Goal: Task Accomplishment & Management: Use online tool/utility

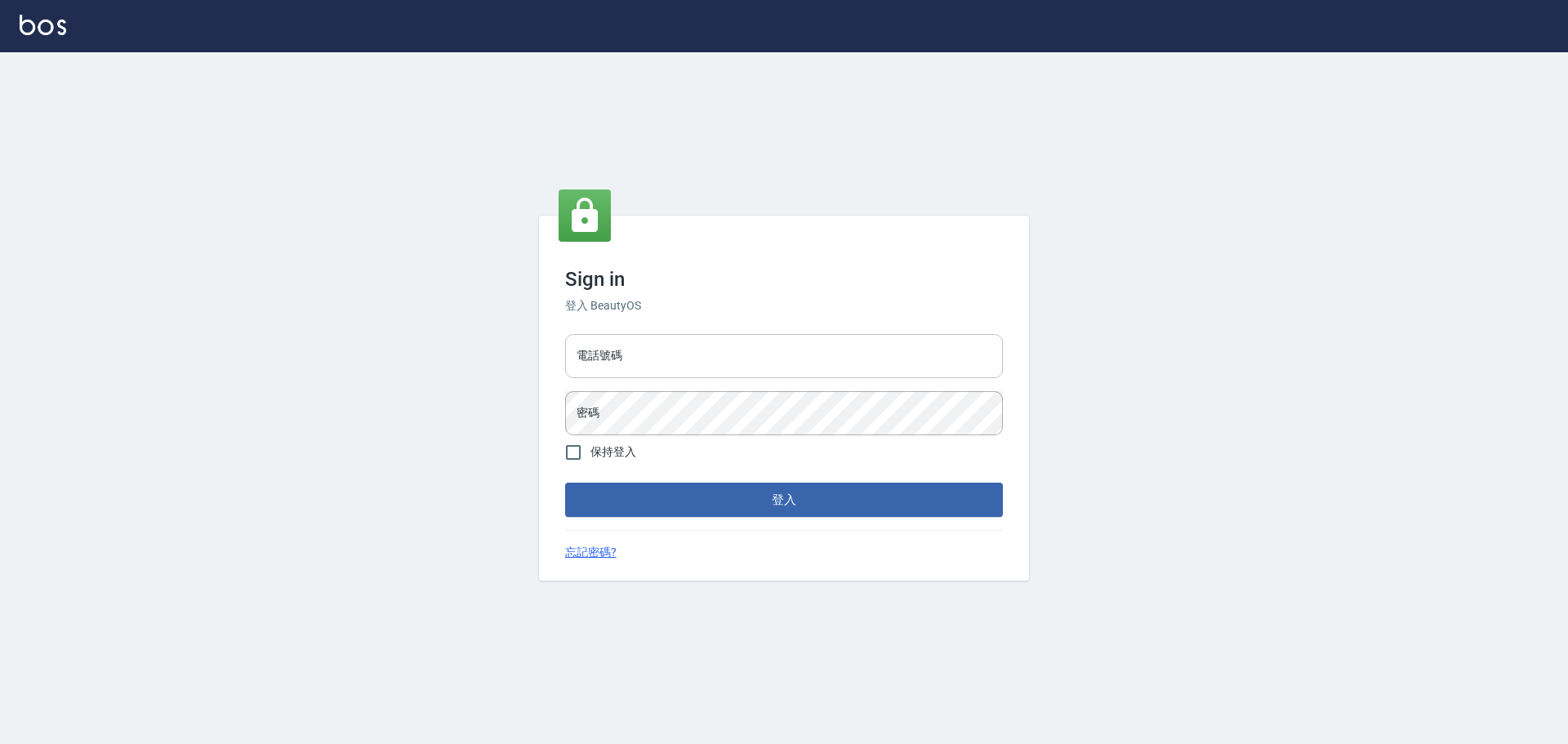
drag, startPoint x: 0, startPoint y: 0, endPoint x: 759, endPoint y: 370, distance: 844.4
click at [759, 370] on input "電話號碼" at bounding box center [783, 356] width 437 height 45
type input "0989189977"
click at [565, 483] on button "登入" at bounding box center [783, 500] width 437 height 34
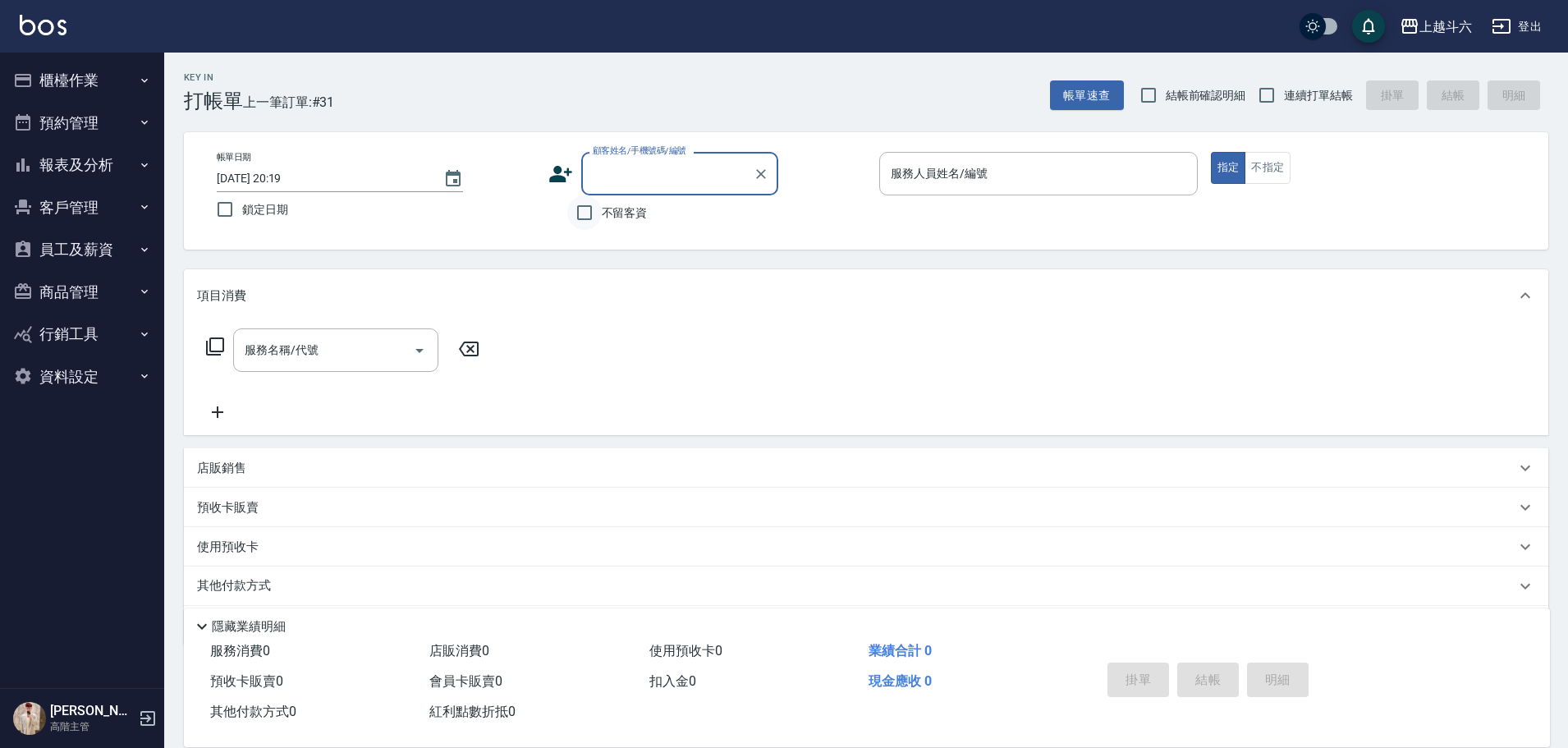
click at [577, 207] on input "不留客資" at bounding box center [584, 213] width 34 height 34
checkbox input "true"
click at [1306, 90] on span "連續打單結帳" at bounding box center [1318, 96] width 69 height 17
click at [1284, 90] on input "連續打單結帳" at bounding box center [1267, 96] width 34 height 34
checkbox input "true"
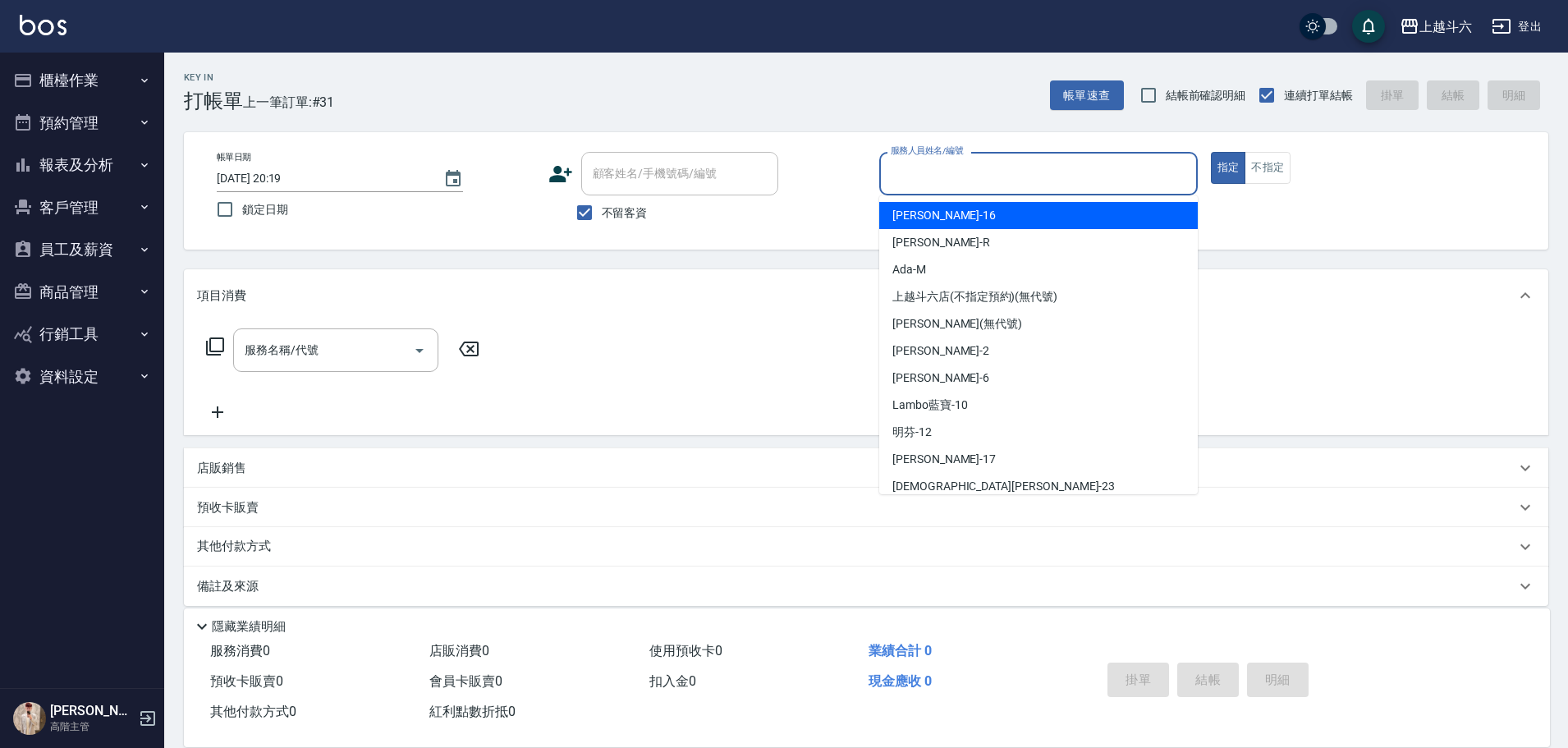
drag, startPoint x: 998, startPoint y: 188, endPoint x: 1006, endPoint y: 182, distance: 10.0
click at [1000, 188] on input "服務人員姓名/編號" at bounding box center [1038, 173] width 304 height 28
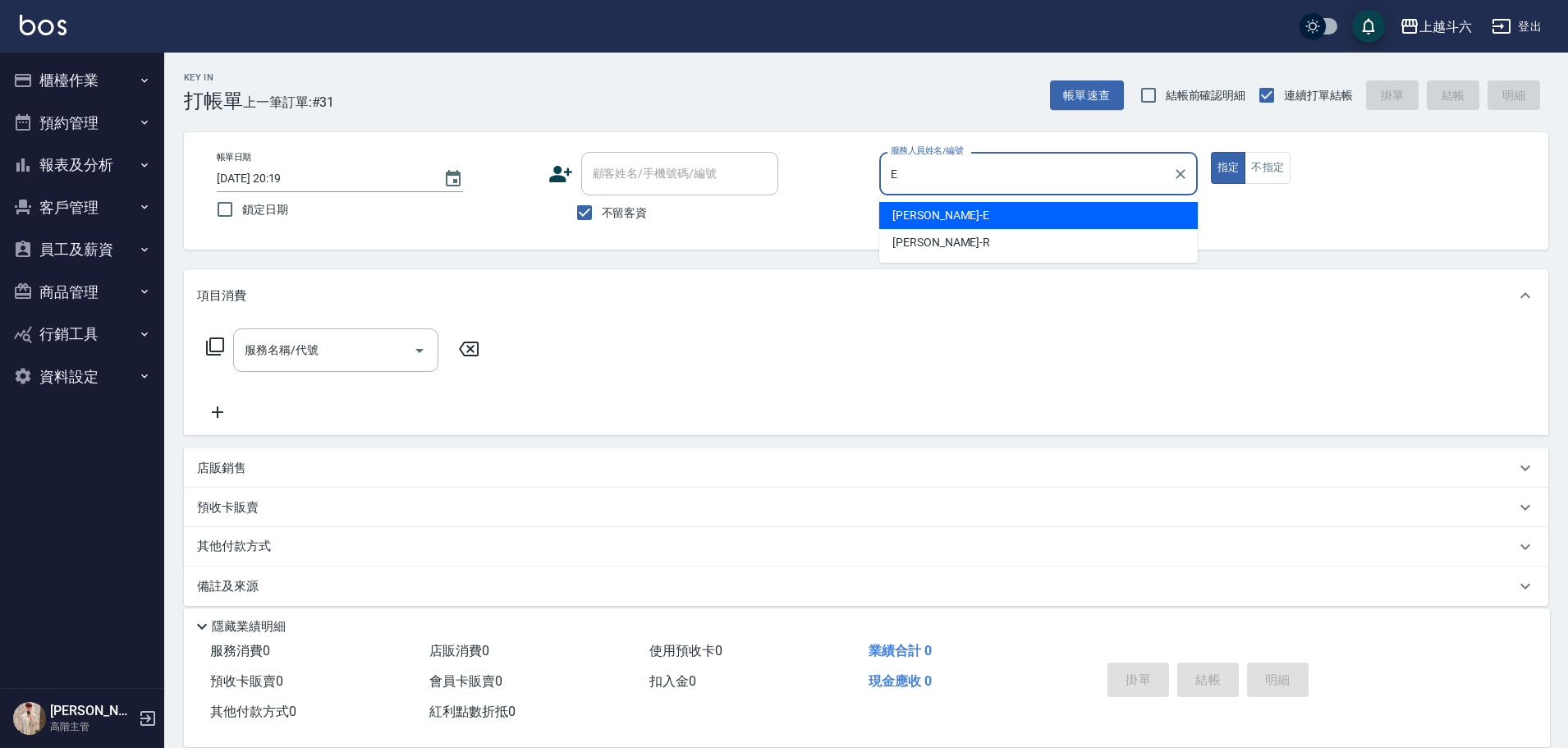
type input "E"
type button "true"
type input "[PERSON_NAME]"
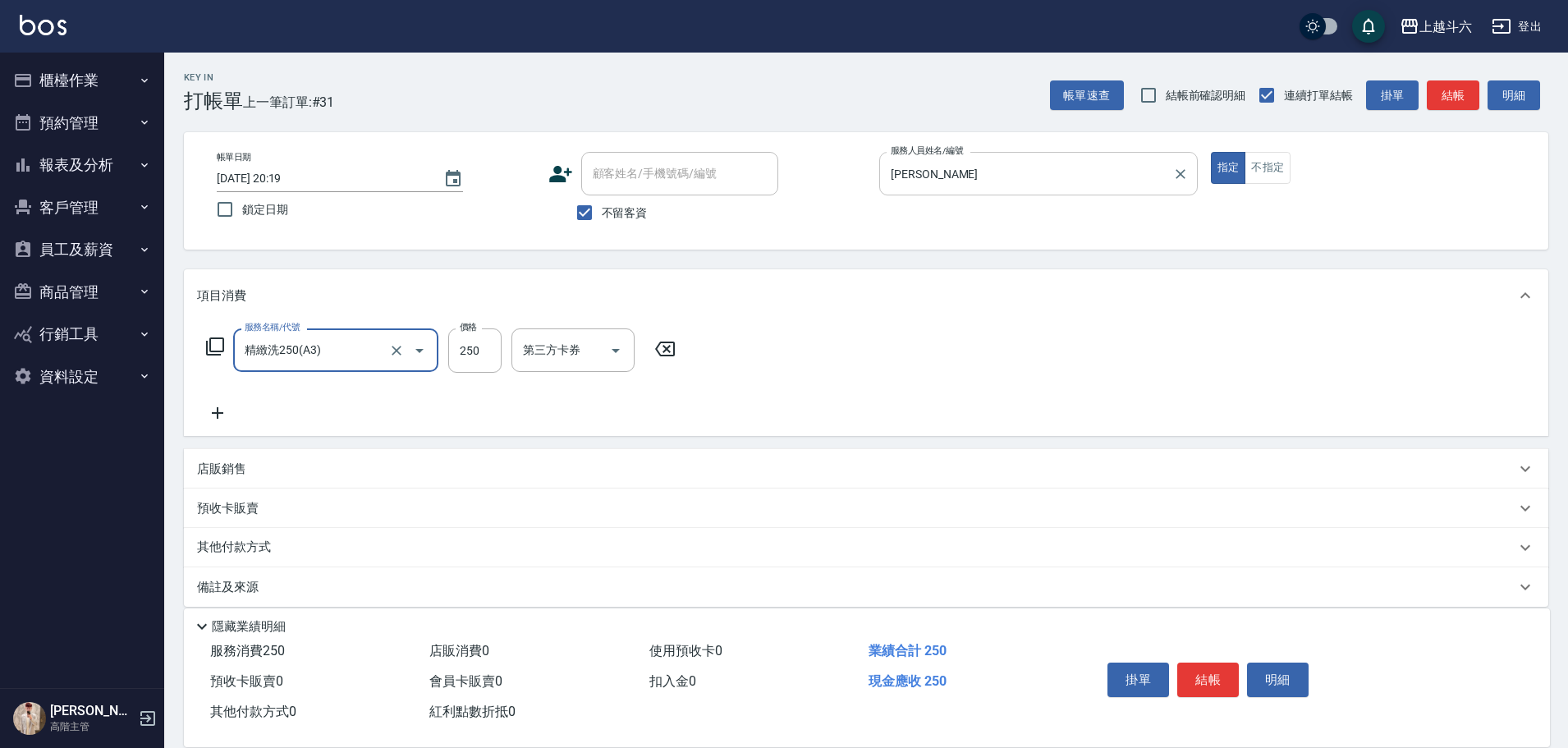
type input "精緻洗250(A3)"
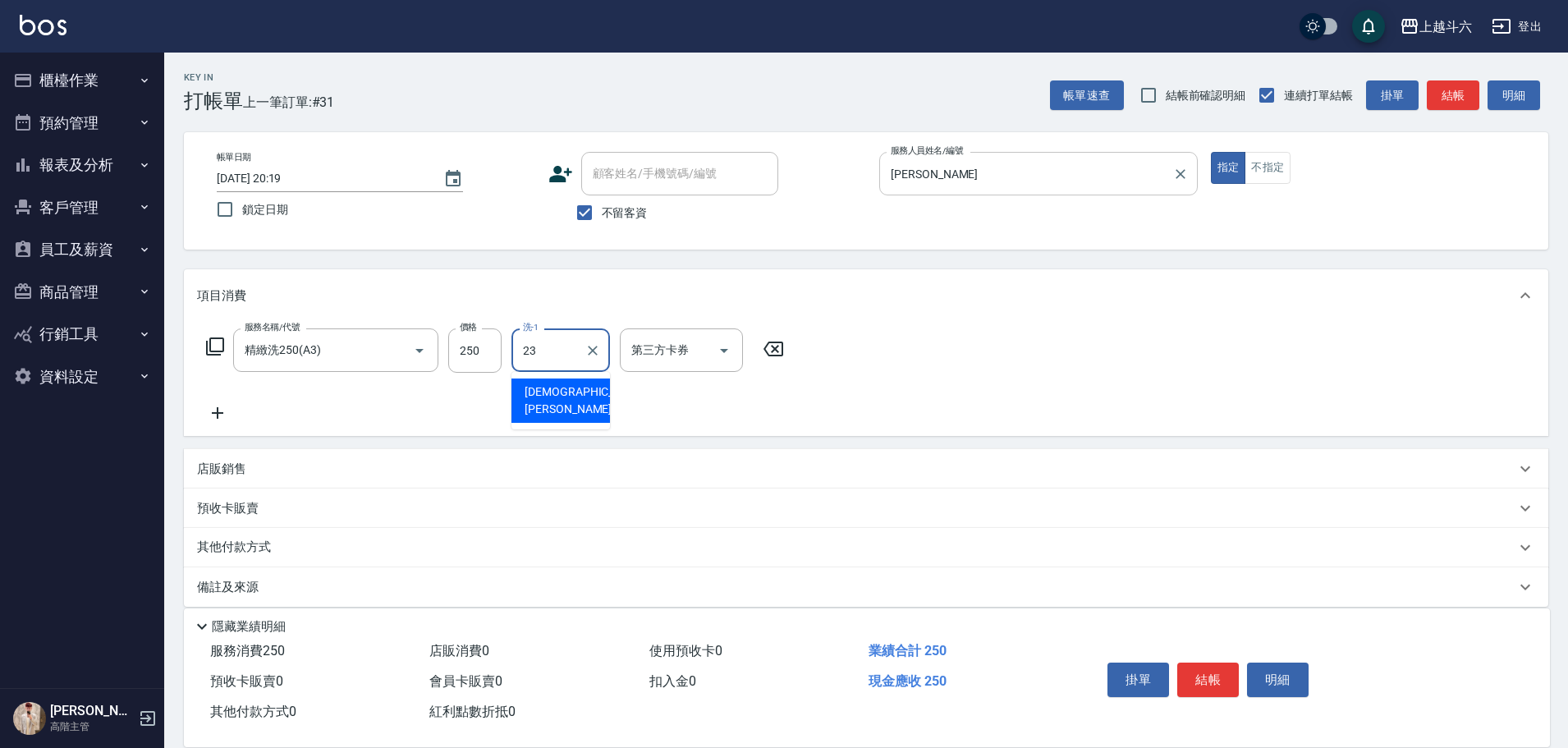
type input "鈺婷-23"
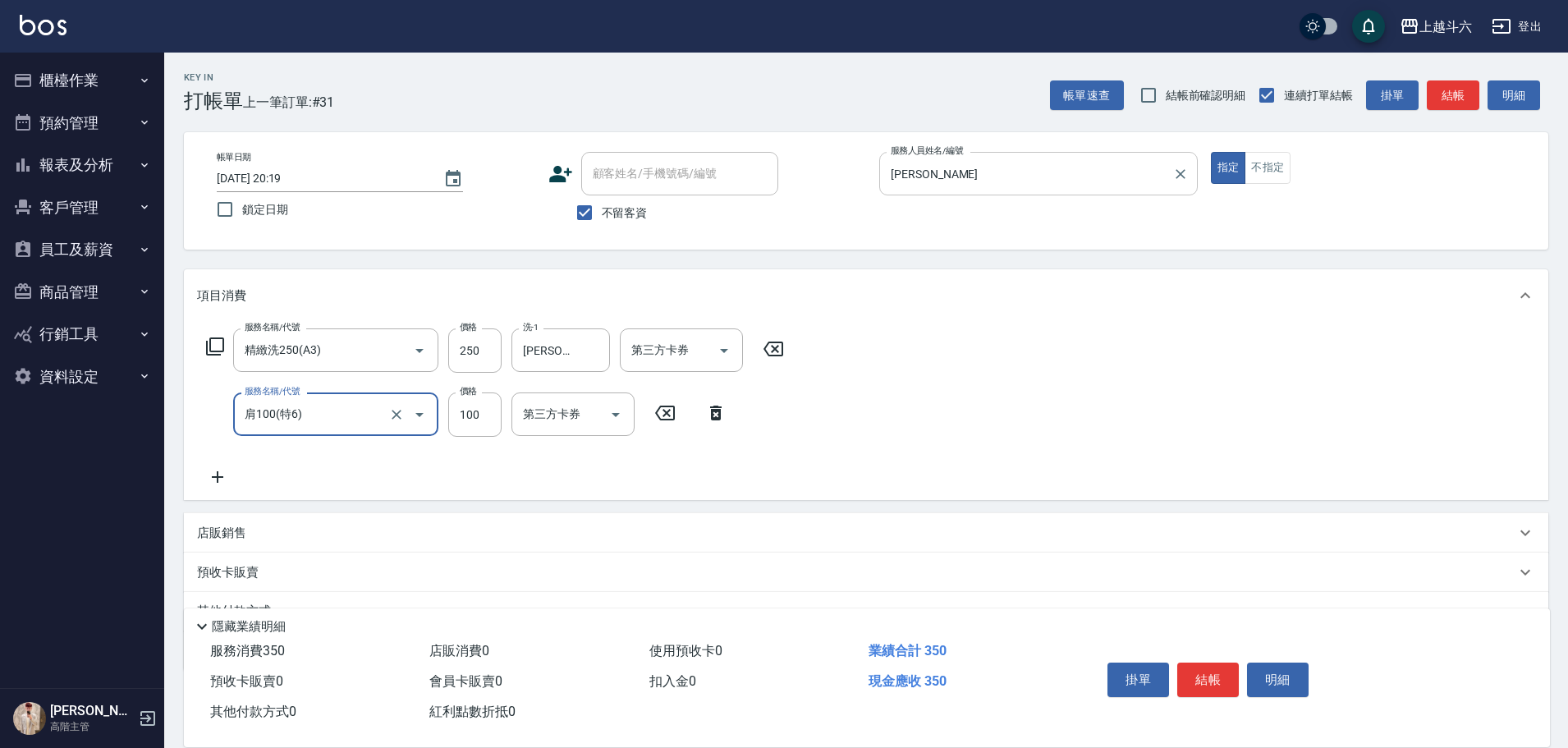
type input "肩100(特6)"
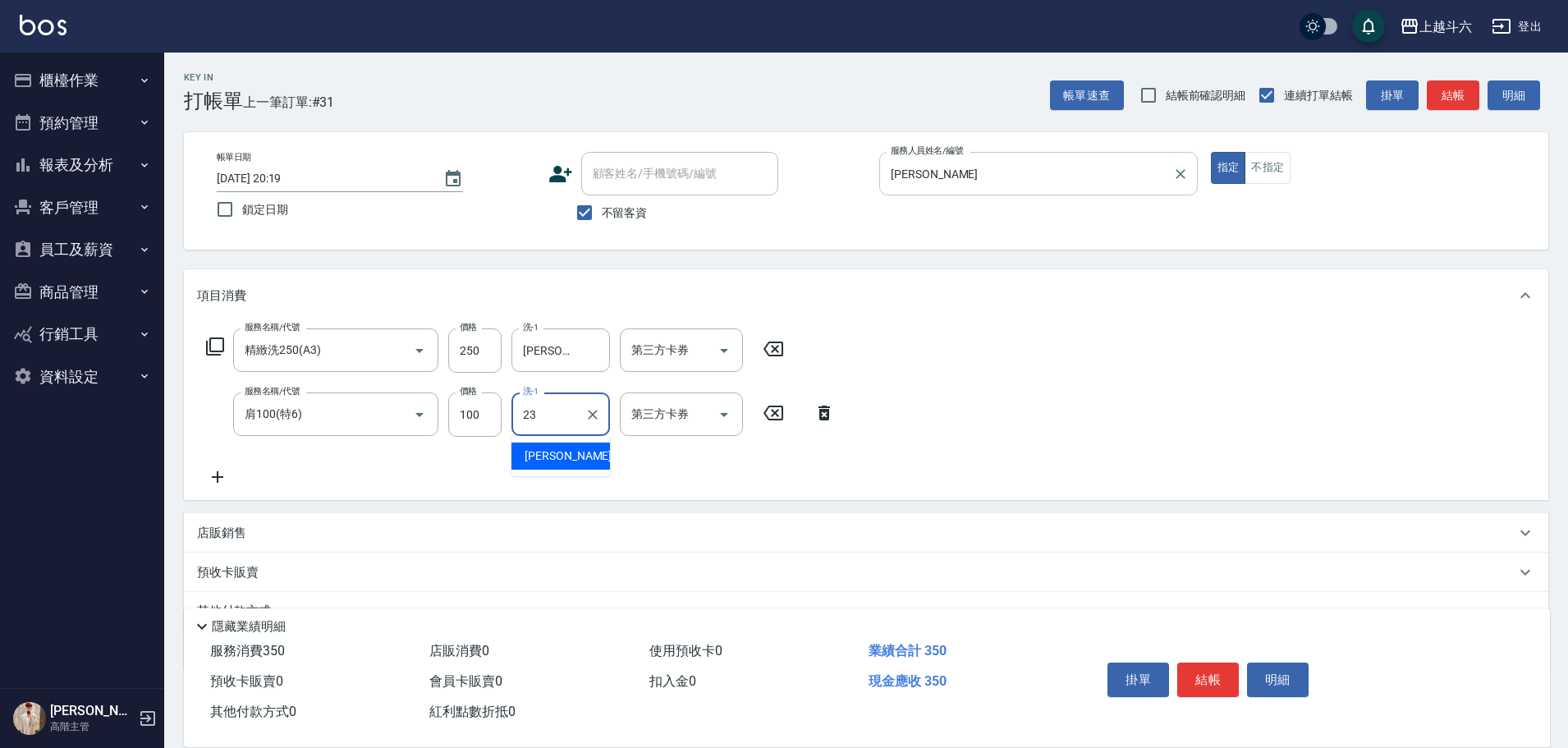
type input "鈺婷-23"
click at [1216, 675] on button "結帳" at bounding box center [1208, 680] width 62 height 34
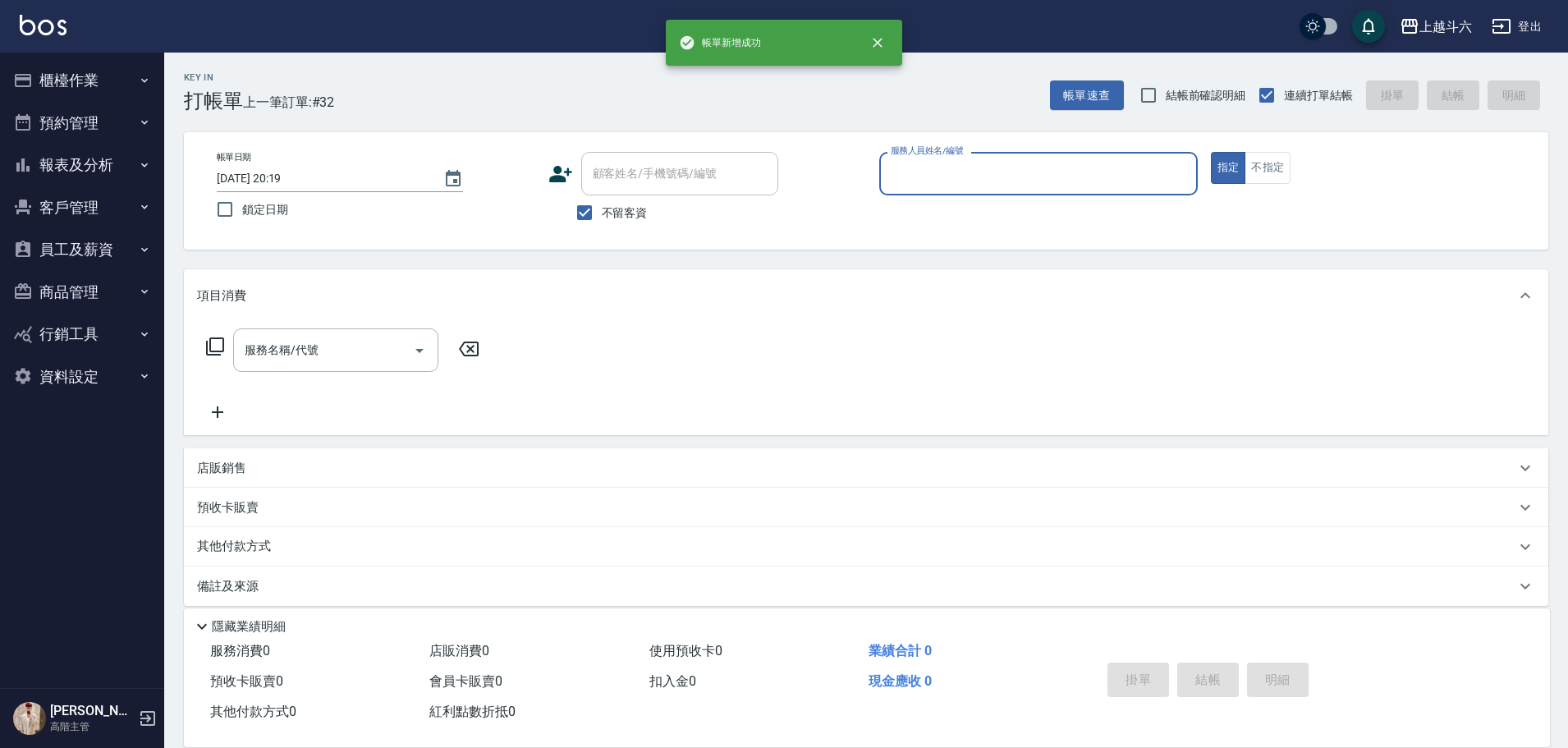
click at [987, 189] on div "服務人員姓名/編號" at bounding box center [1039, 174] width 318 height 44
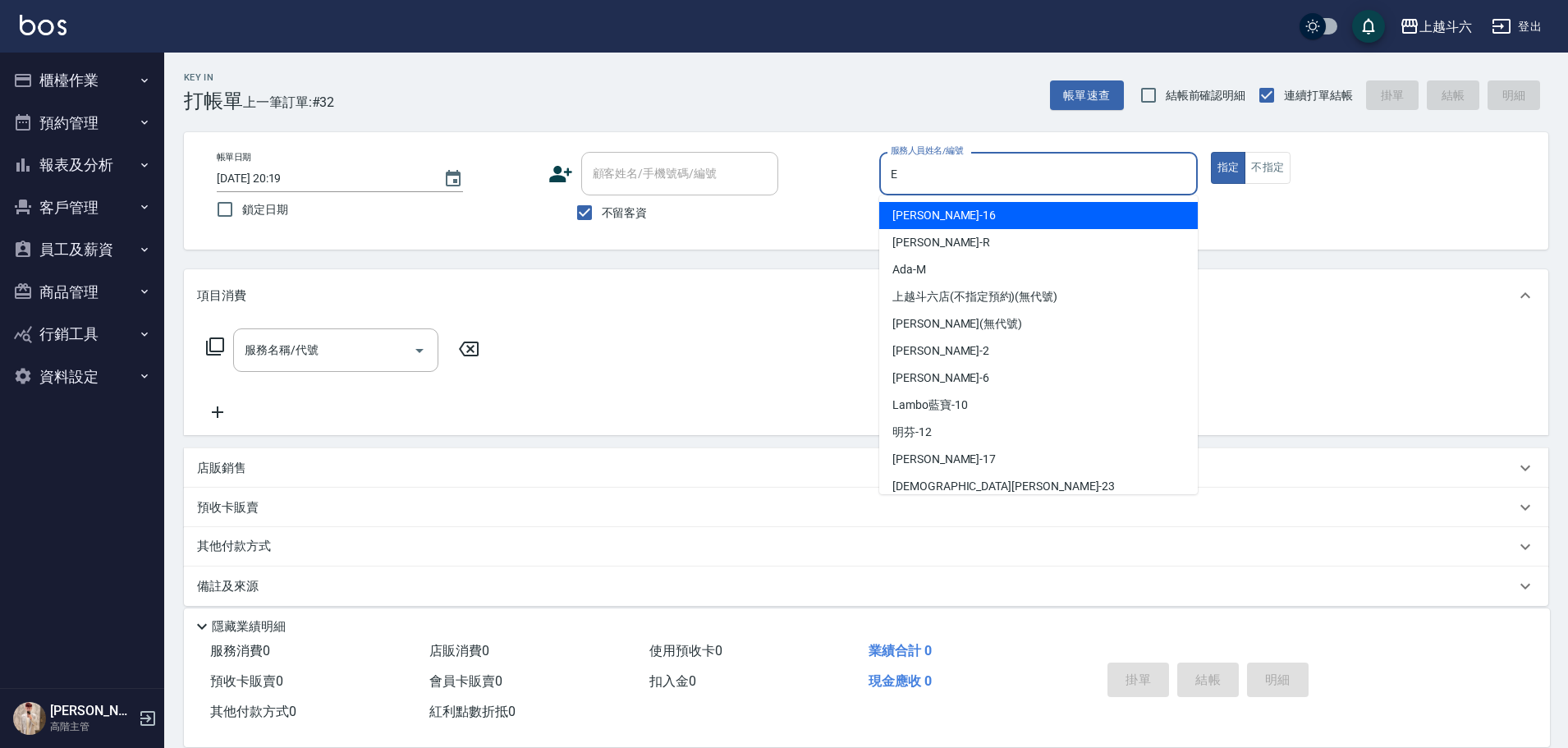
type input "[PERSON_NAME]"
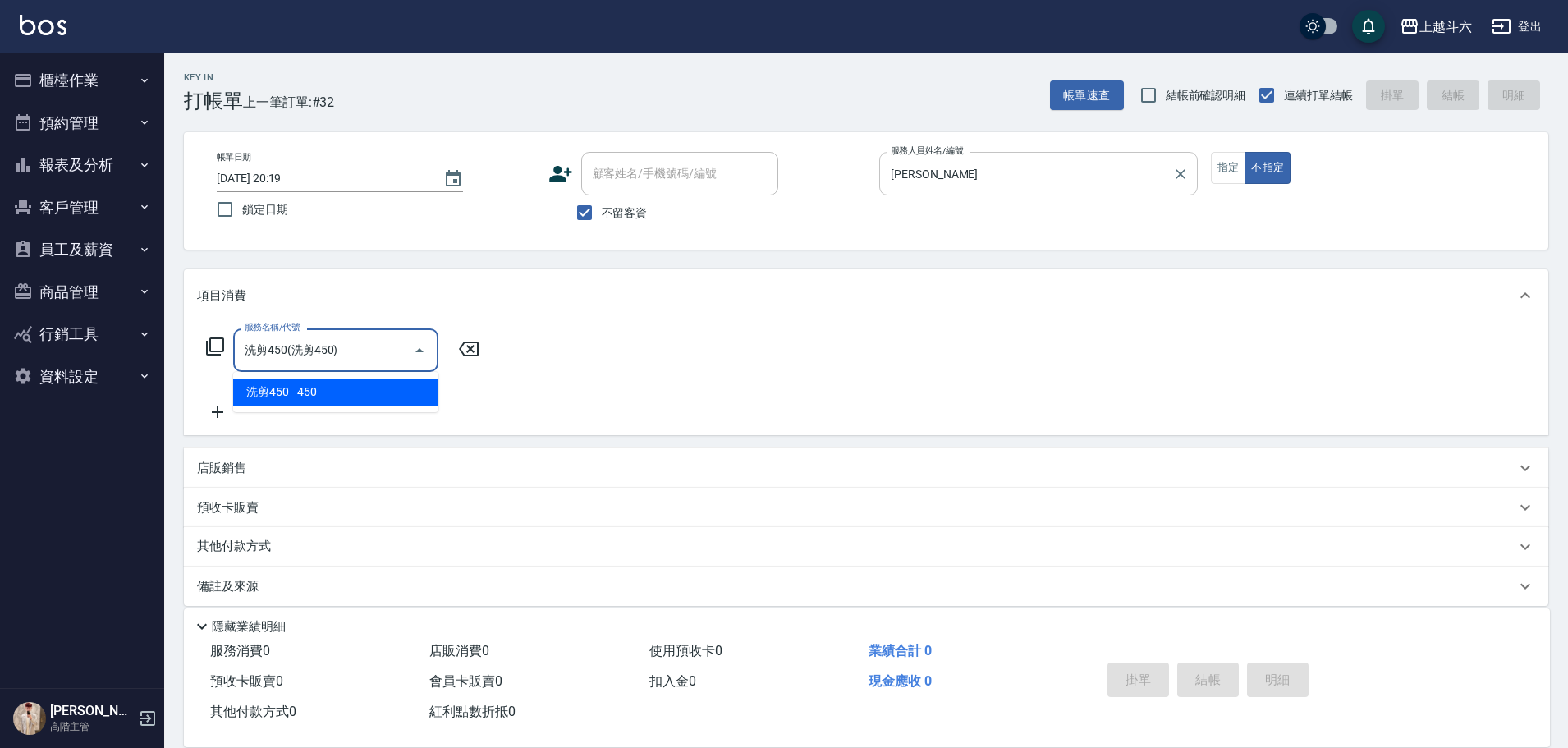
type input "洗剪450"
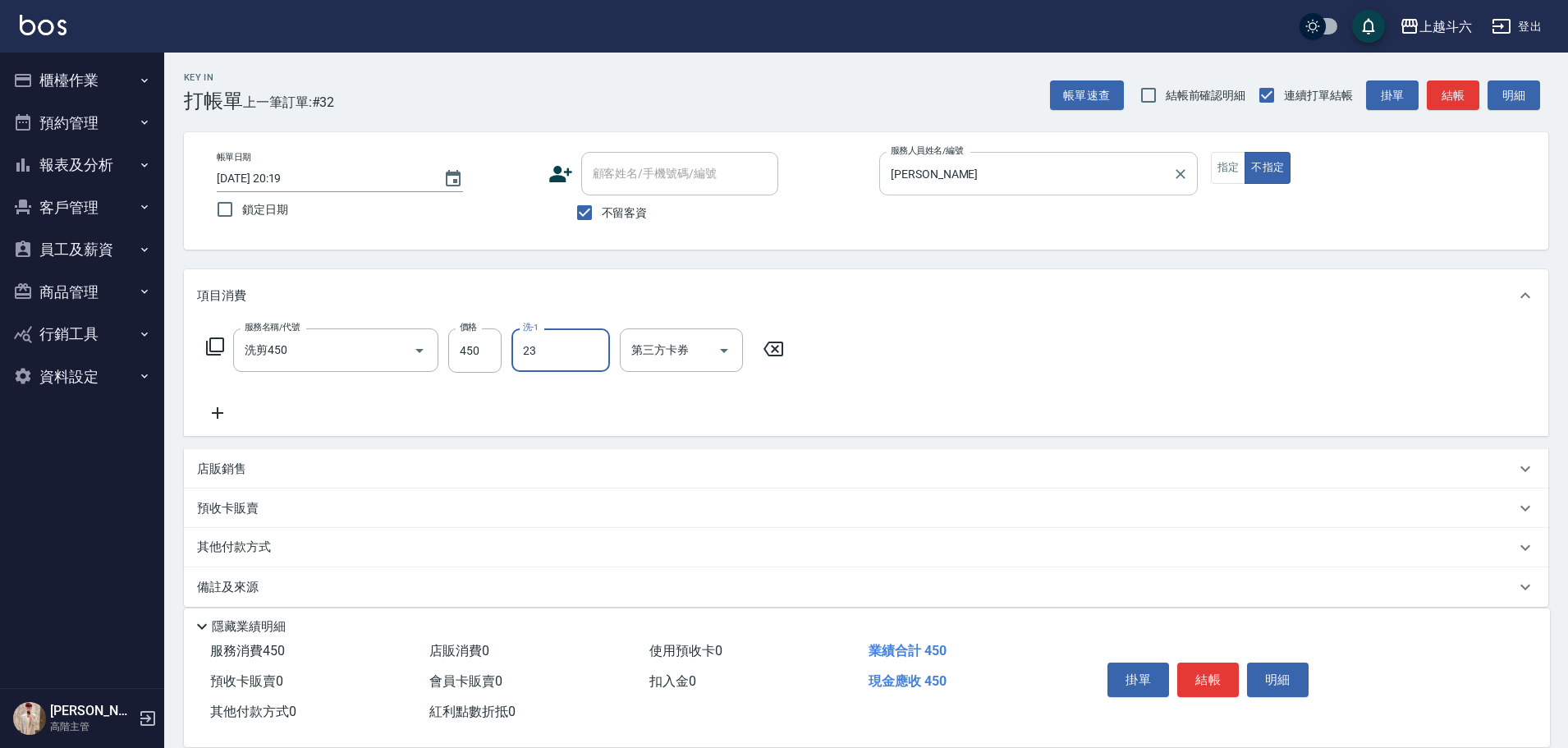
type input "鈺婷-23"
click at [1212, 680] on button "結帳" at bounding box center [1208, 680] width 62 height 34
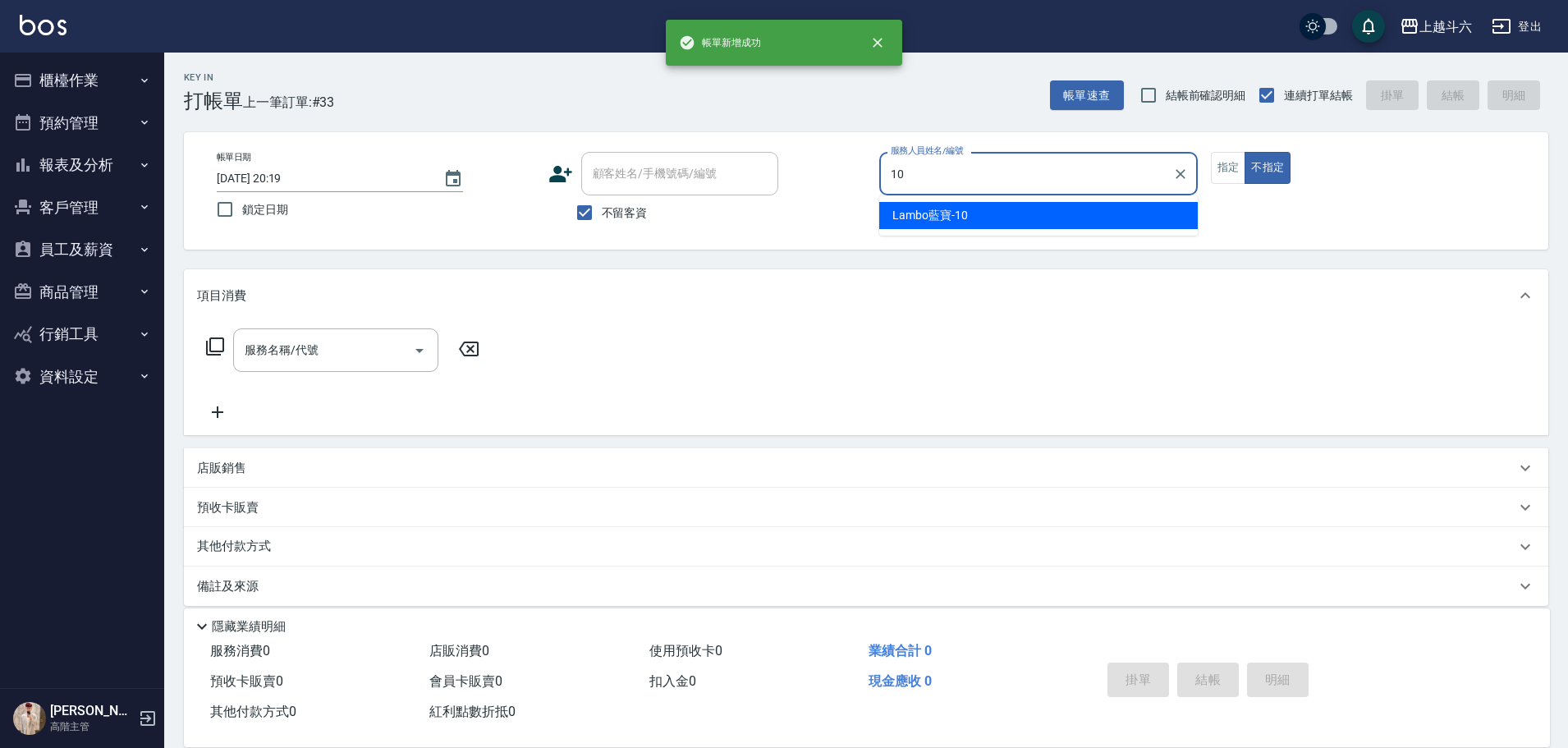
type input "Lambo藍寶-10"
type button "false"
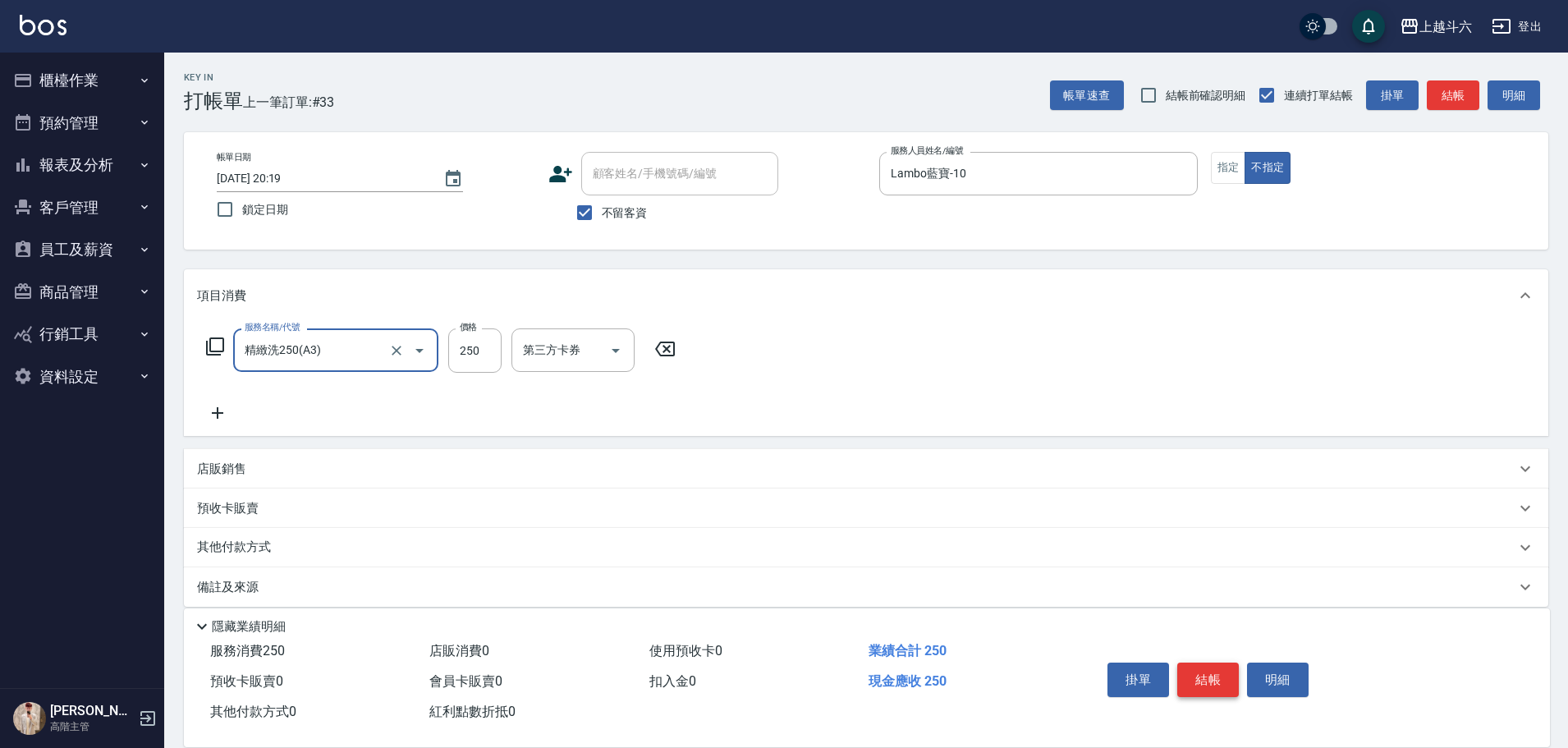
type input "精緻洗250(A3)"
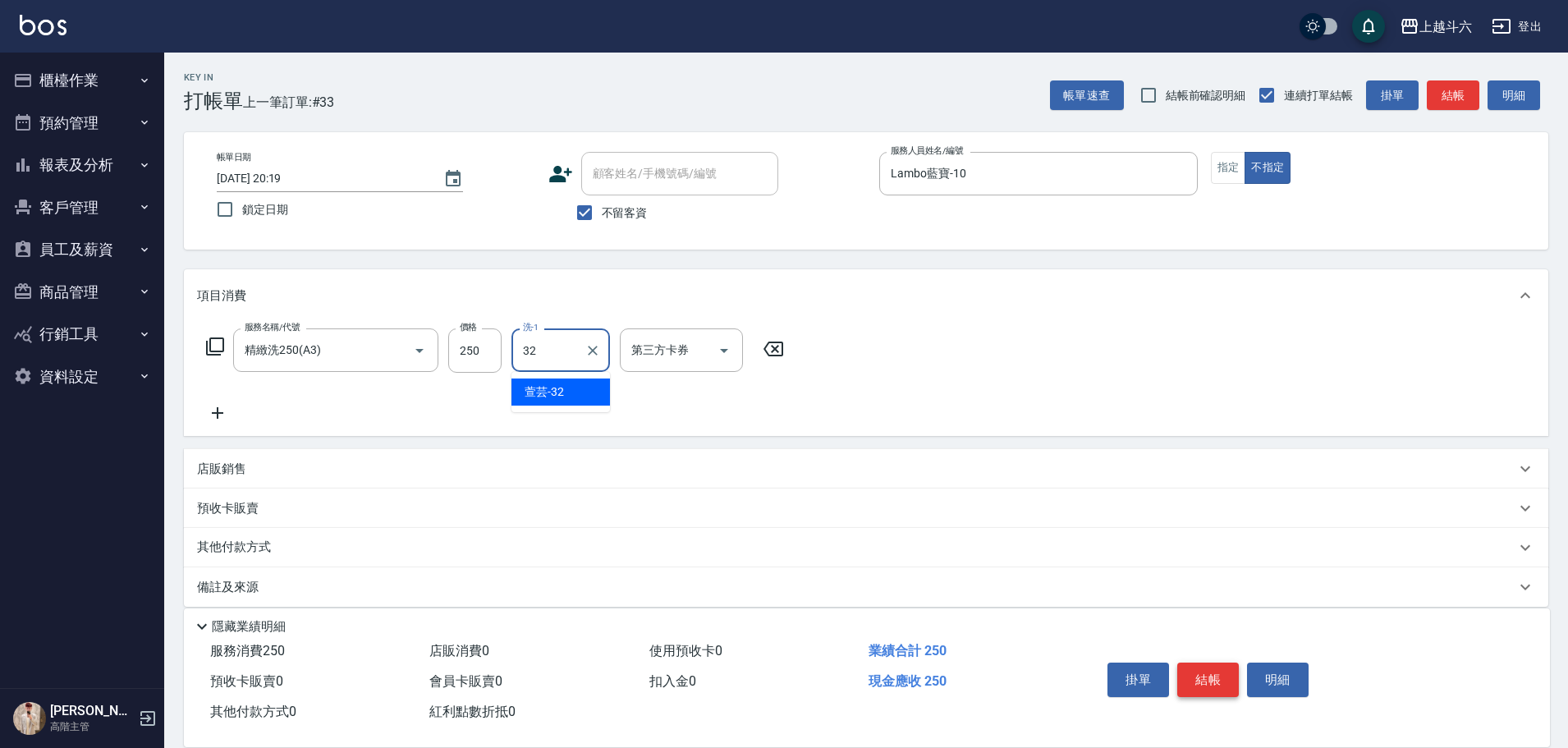
type input "萱芸-32"
click at [1212, 680] on button "結帳" at bounding box center [1208, 680] width 62 height 34
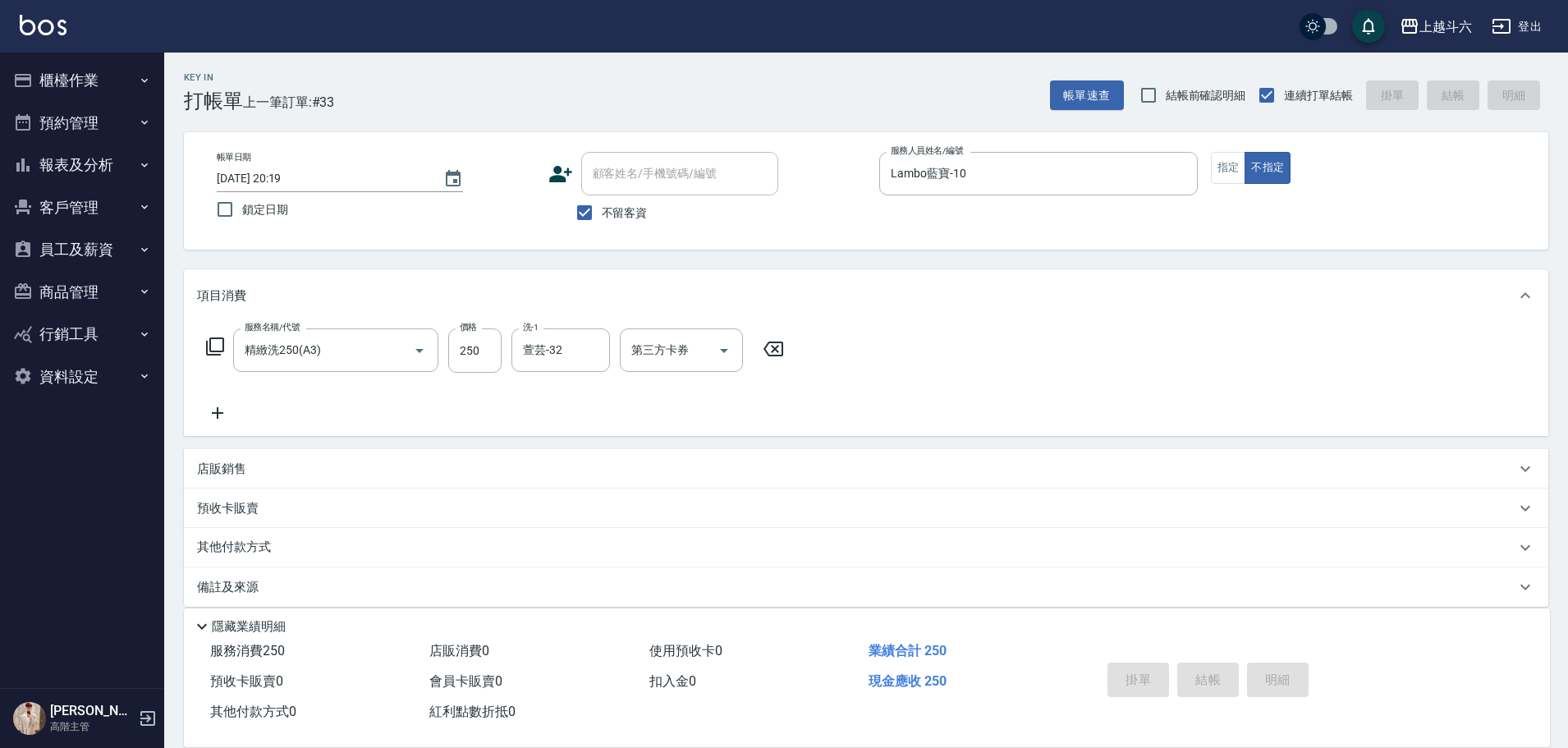
type input "[DATE] 20:20"
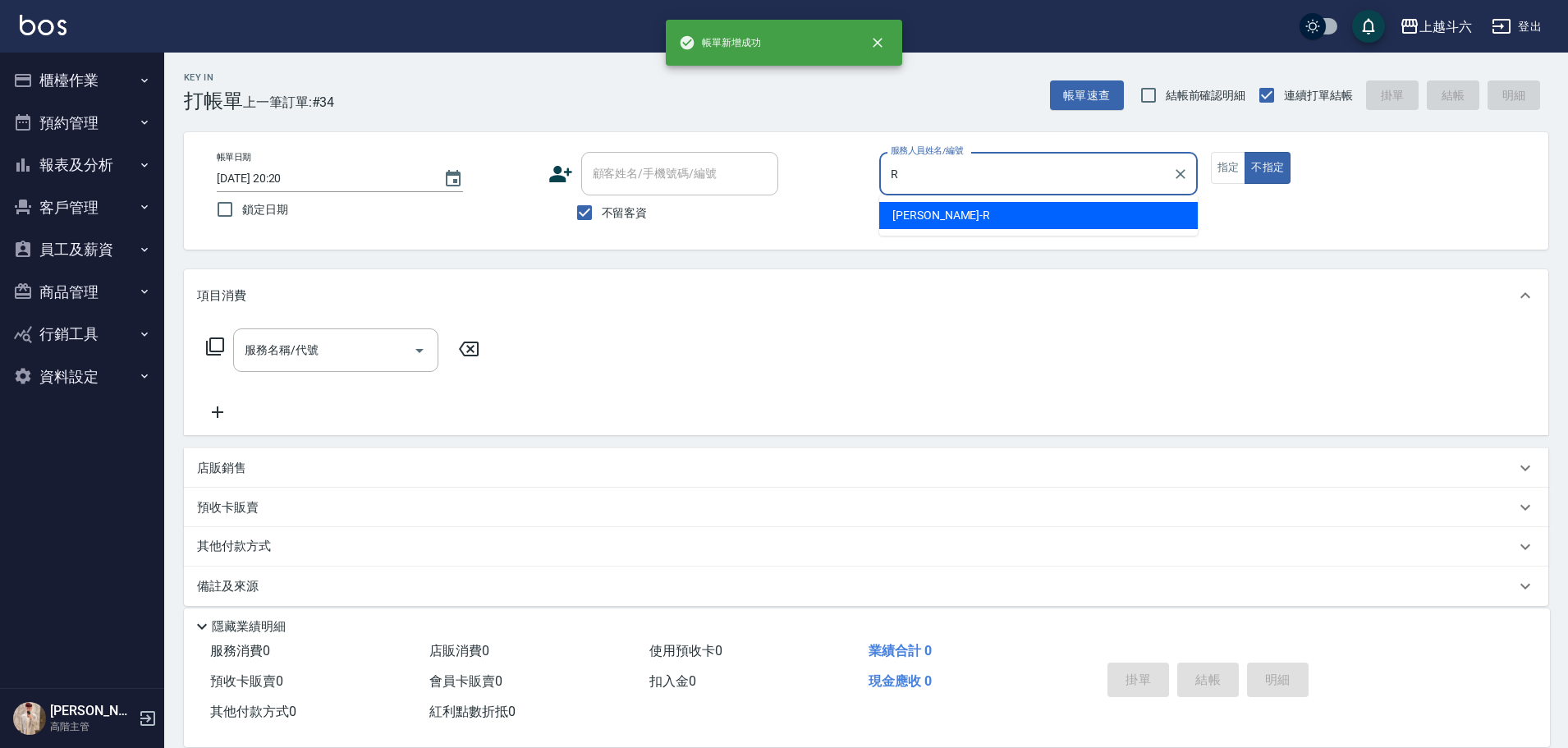
type input "[PERSON_NAME]"
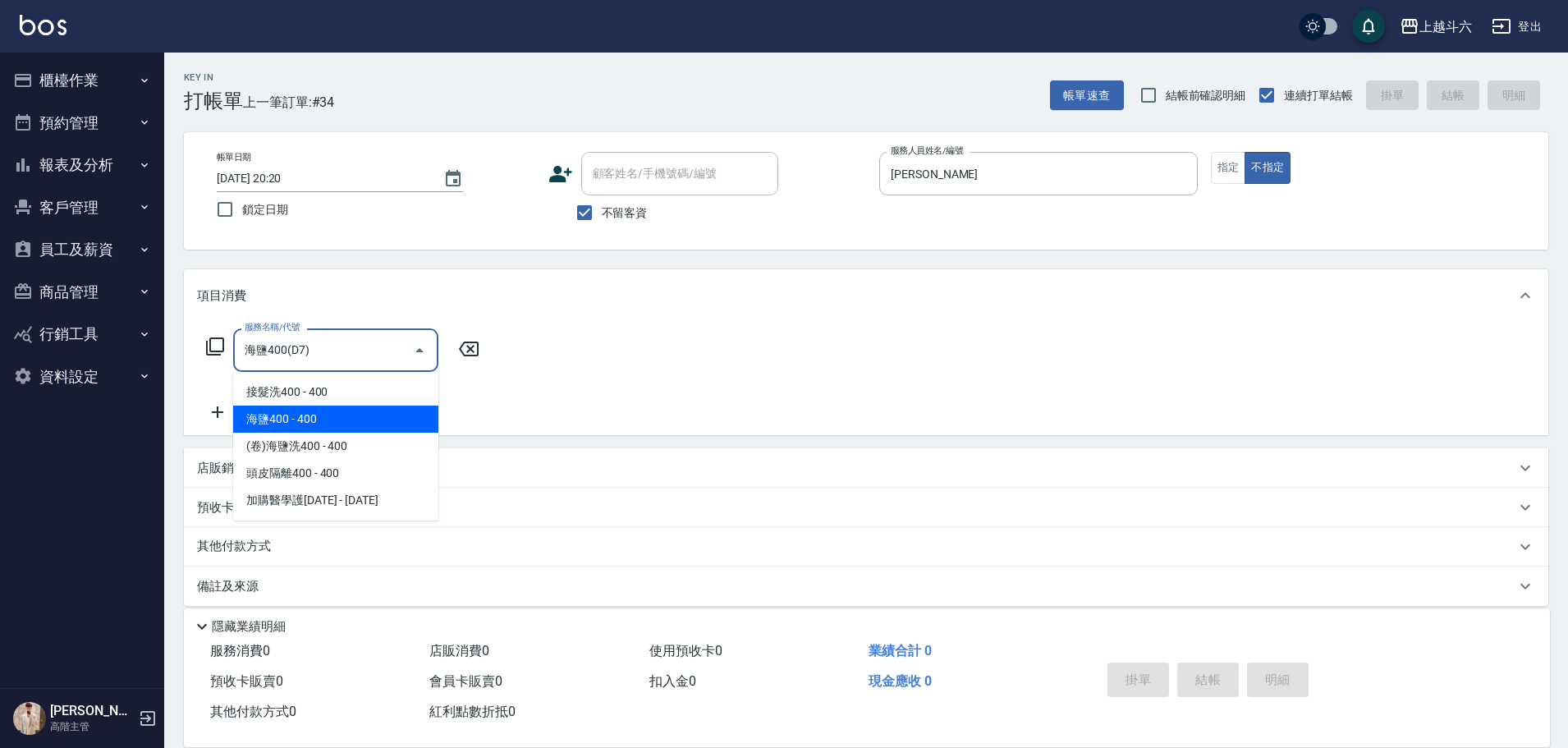
type input "海鹽400(D7)"
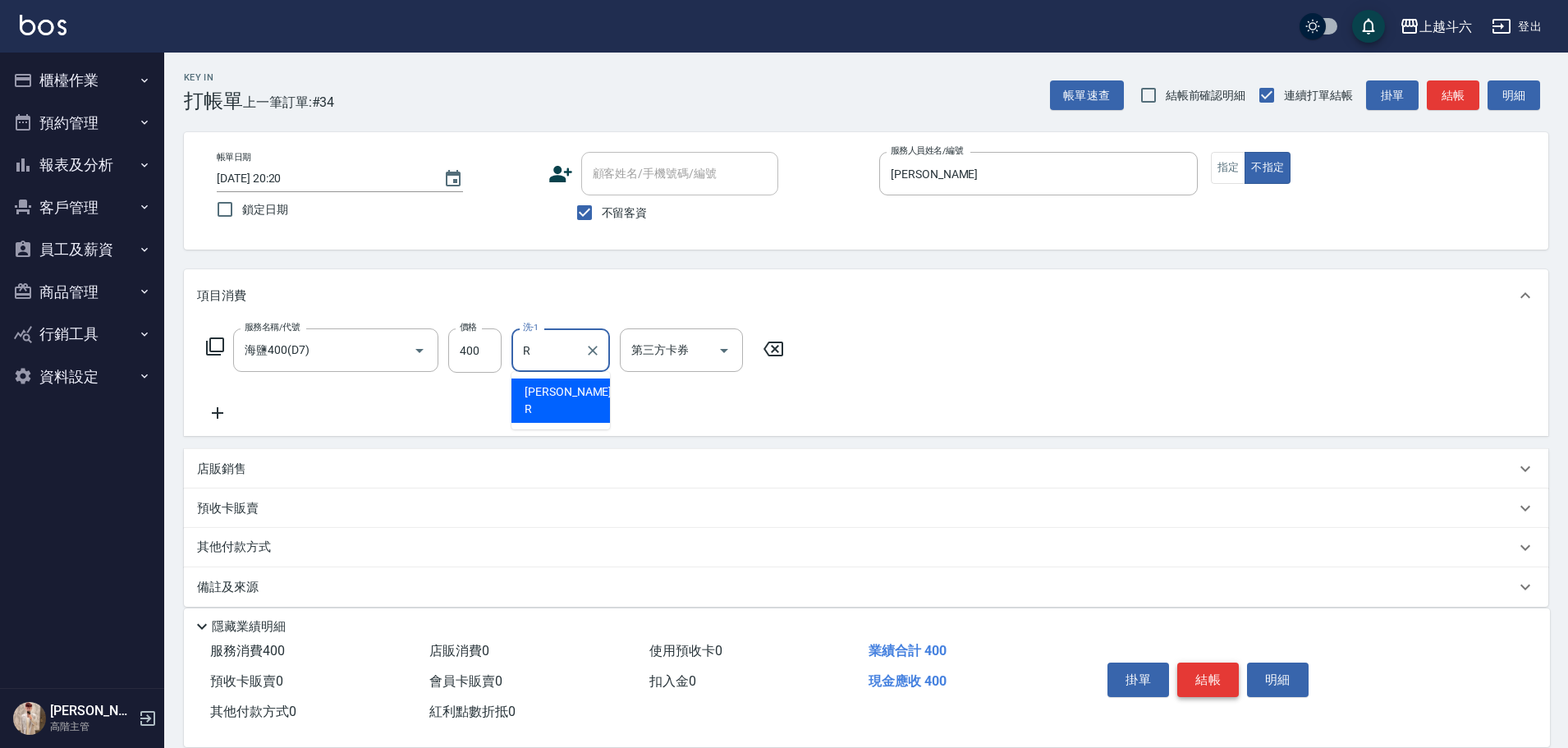
type input "[PERSON_NAME]"
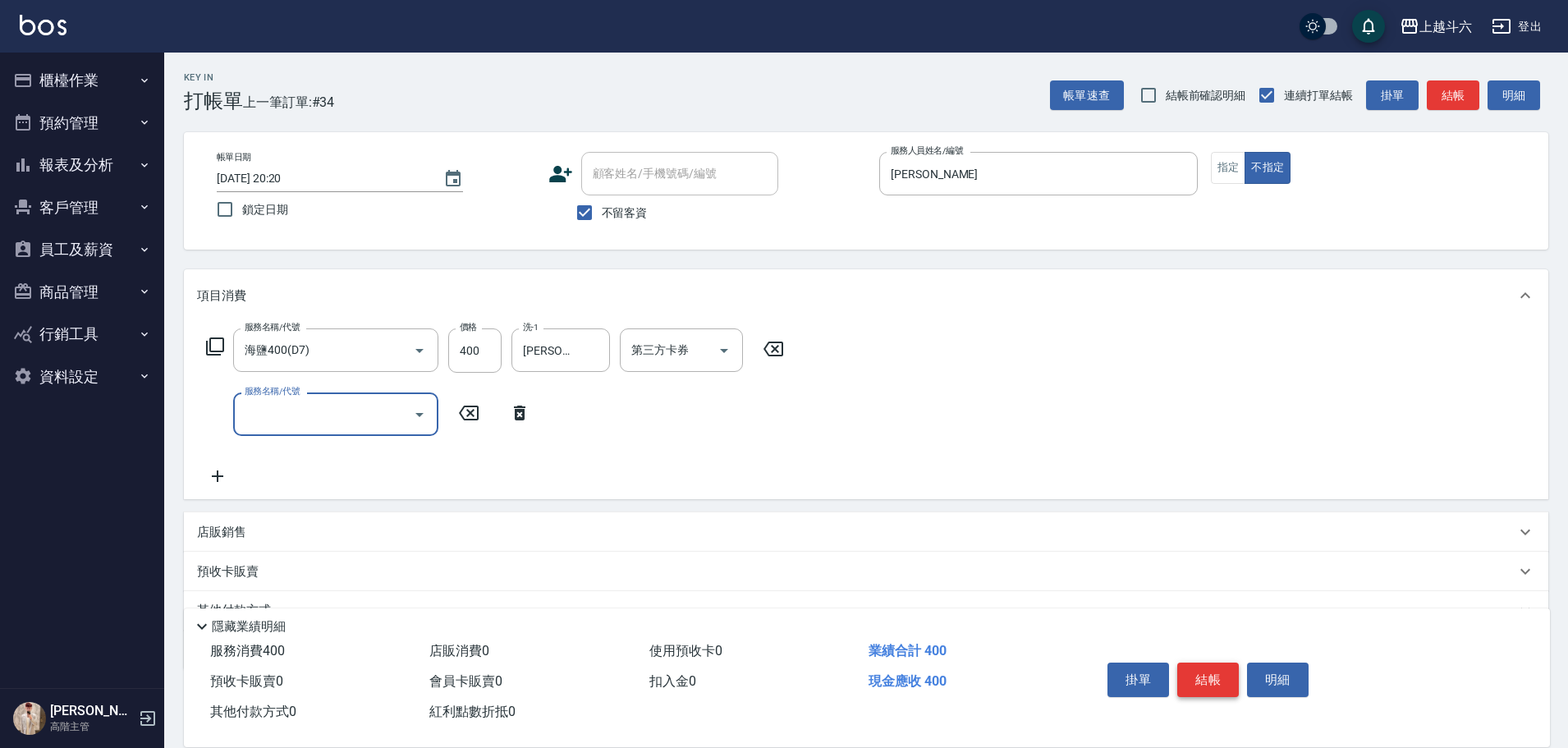
type input "ㄐ"
type input "深層/潤絲/護色60(特2)"
type input "[PERSON_NAME]"
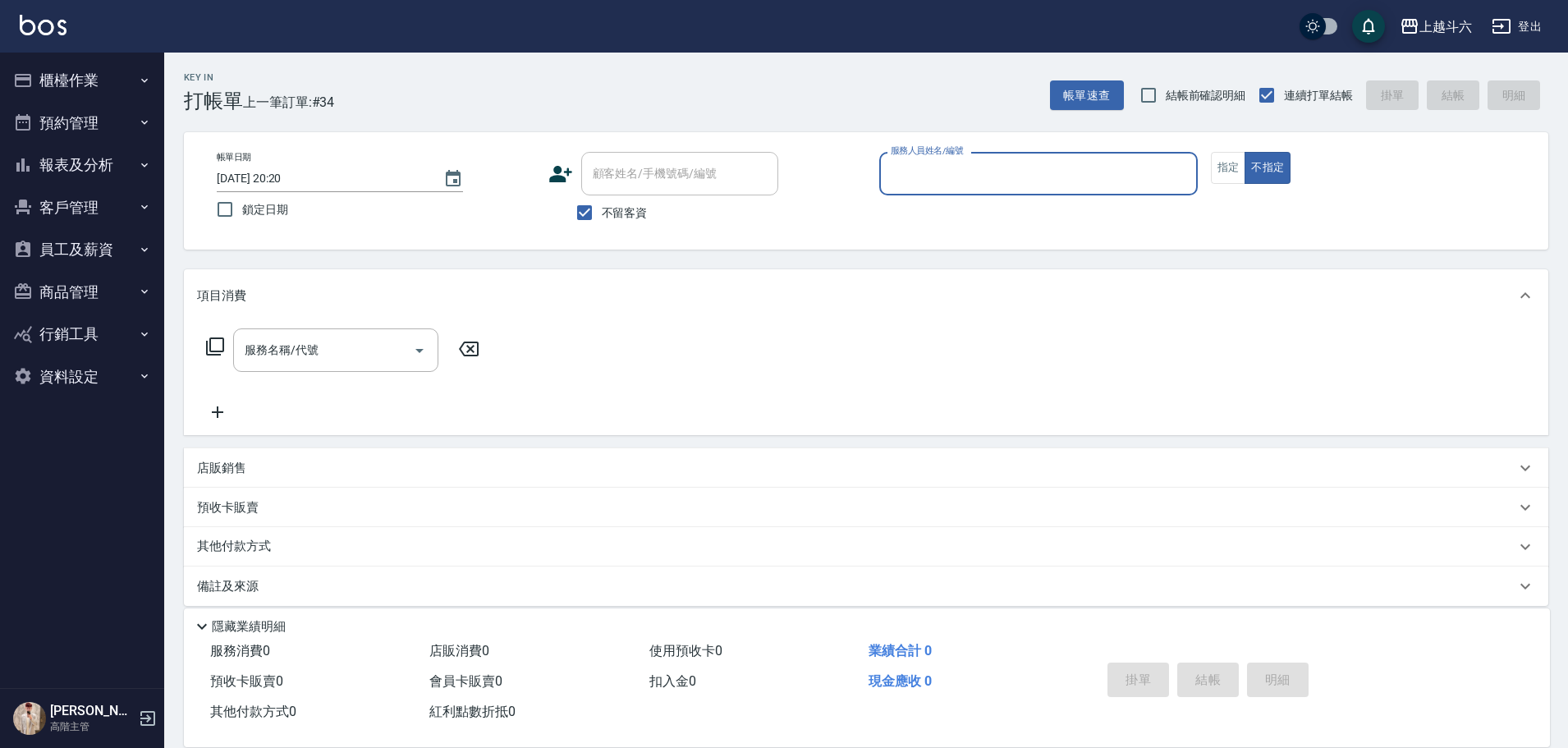
click at [964, 170] on input "服務人員姓名/編號" at bounding box center [1038, 173] width 304 height 28
type input "R"
type button "false"
type input "[PERSON_NAME]"
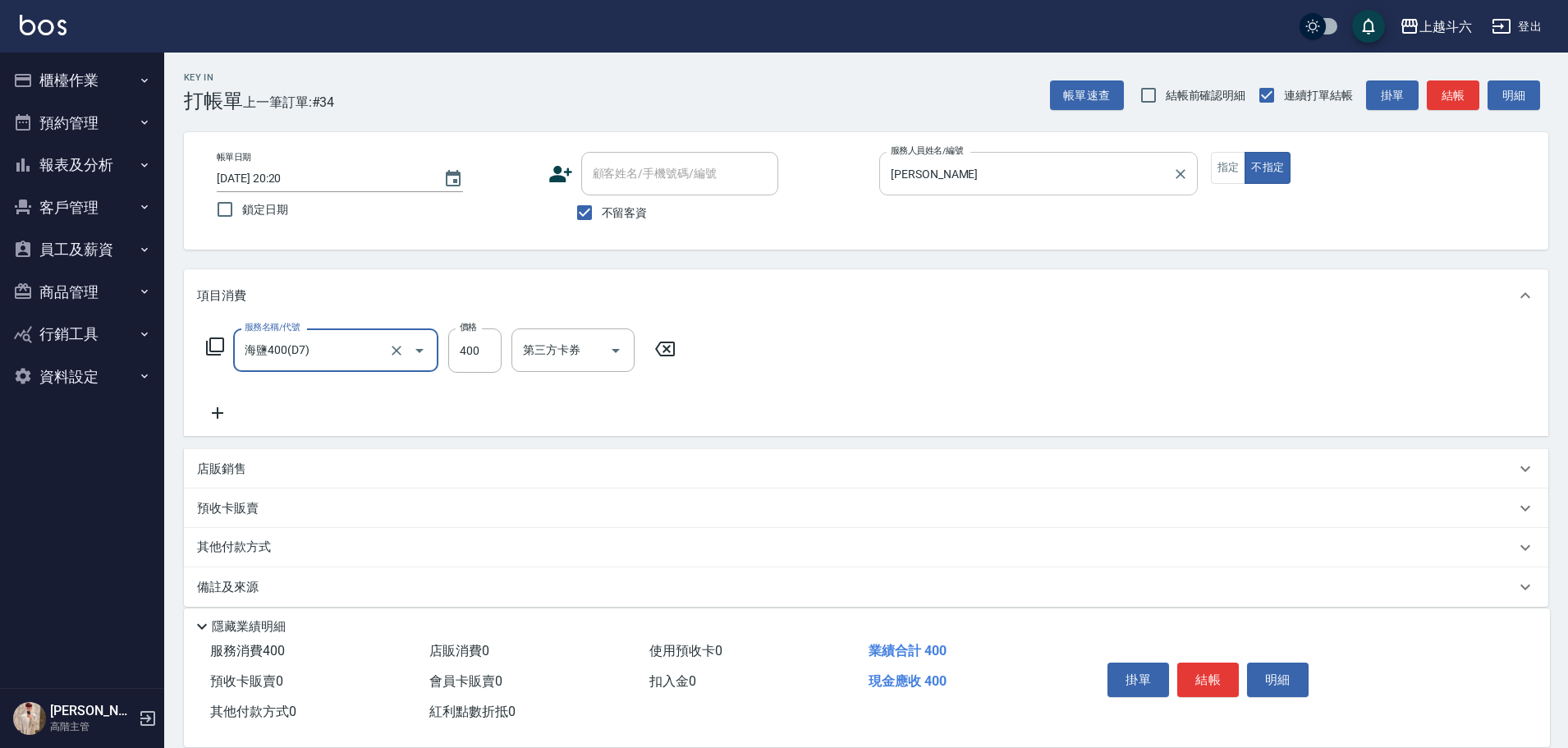
type input "海鹽400(D7)"
type input "[PERSON_NAME]"
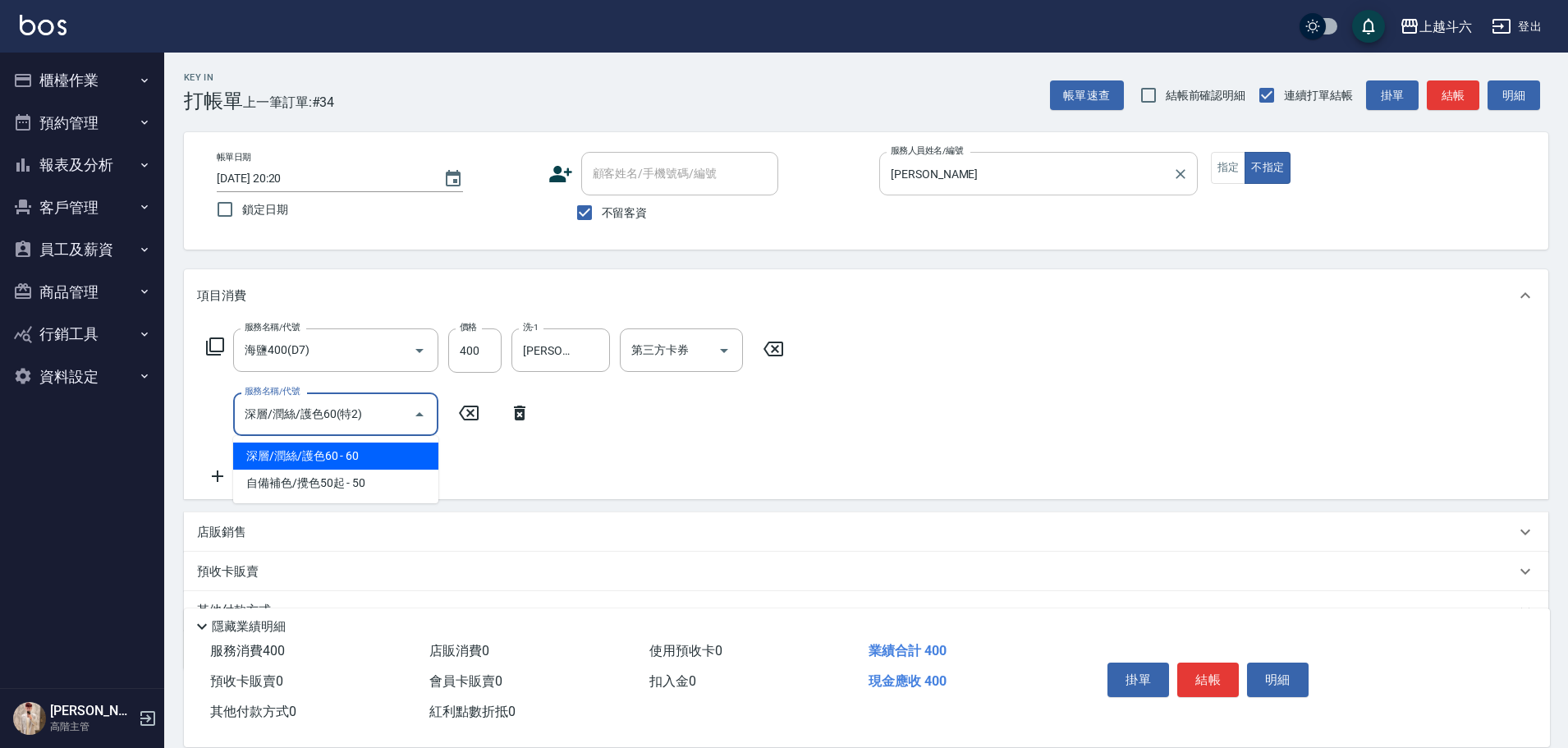
type input "深層/潤絲/護色60(特2)"
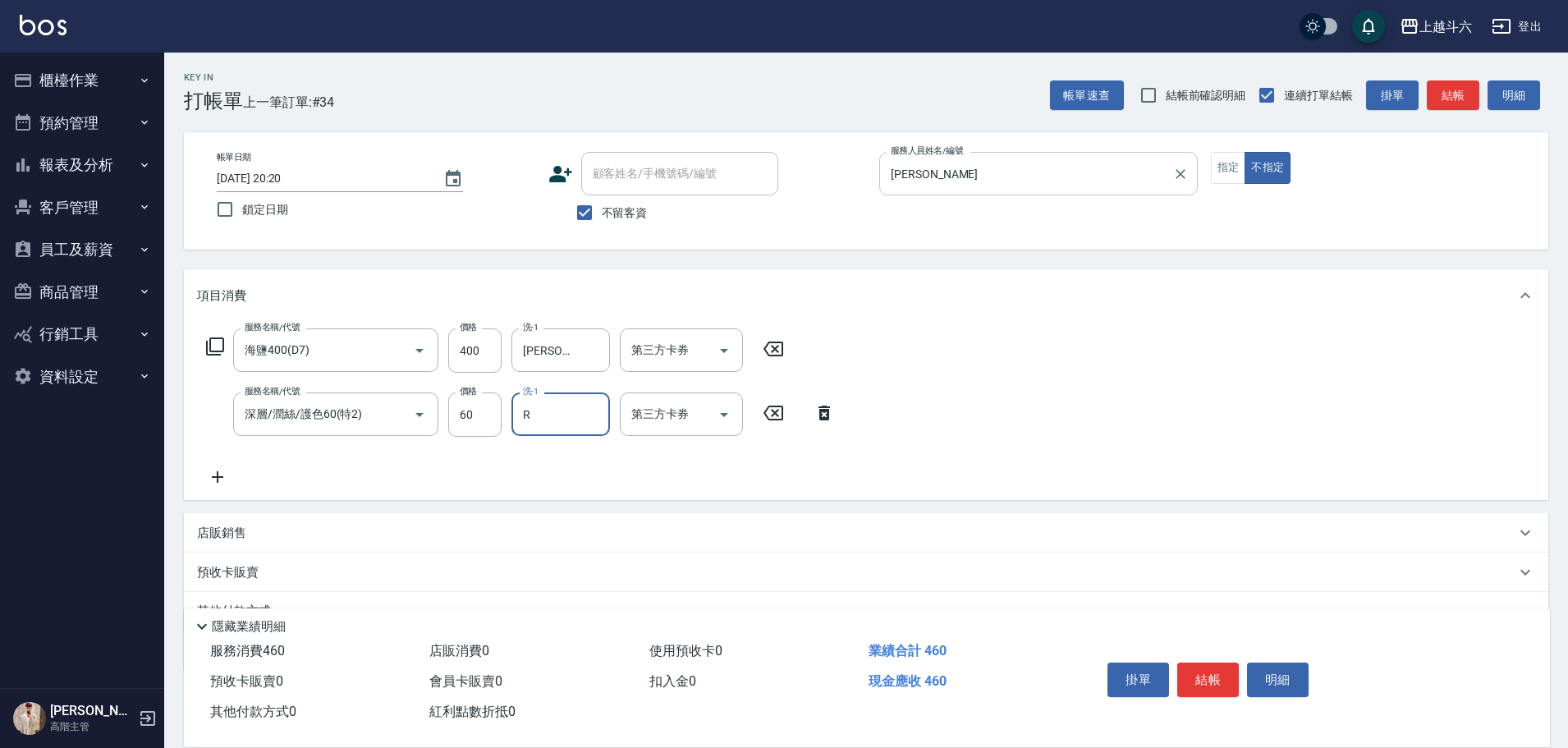
type input "[PERSON_NAME]"
click at [255, 542] on div "店販銷售" at bounding box center [867, 533] width 1365 height 40
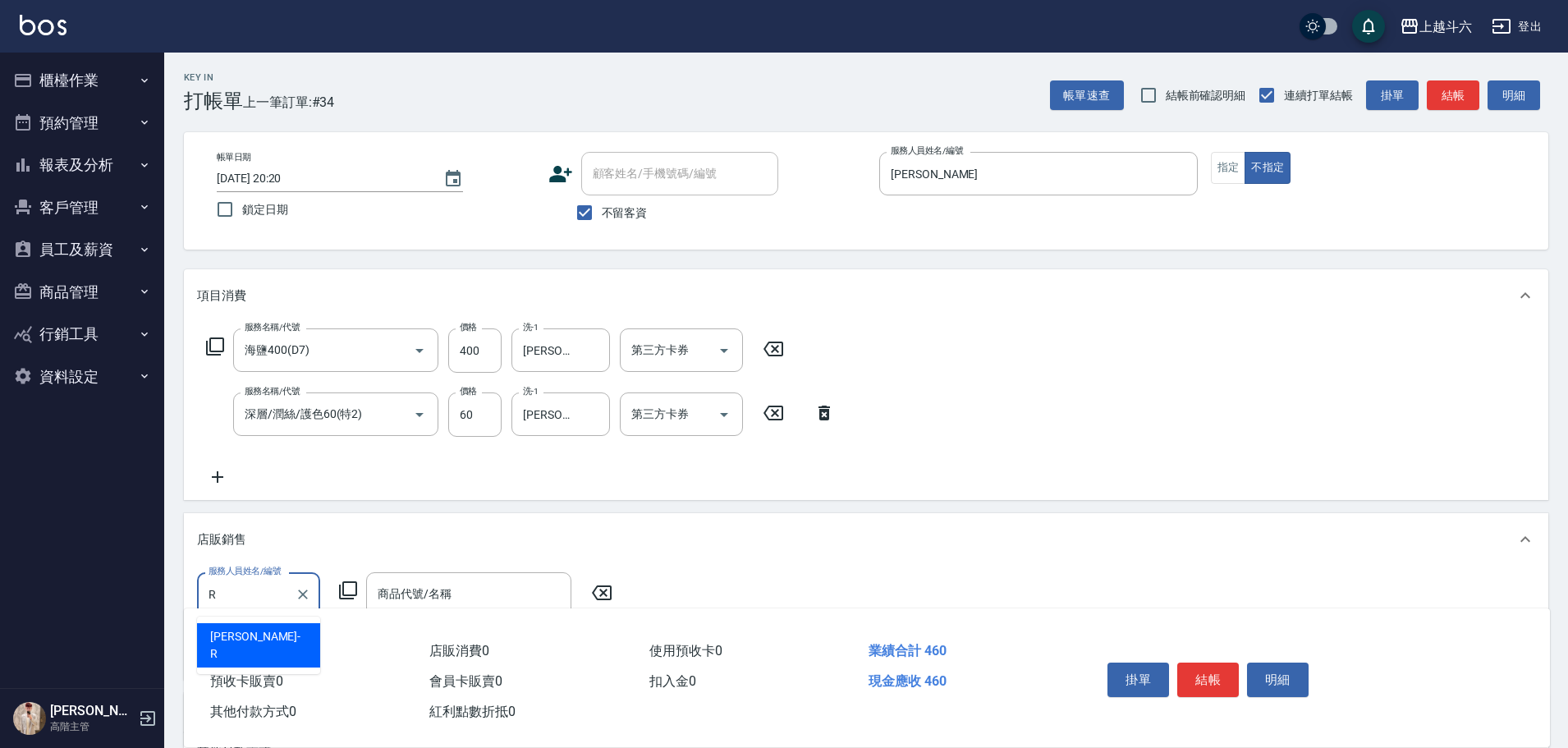
type input "[PERSON_NAME]"
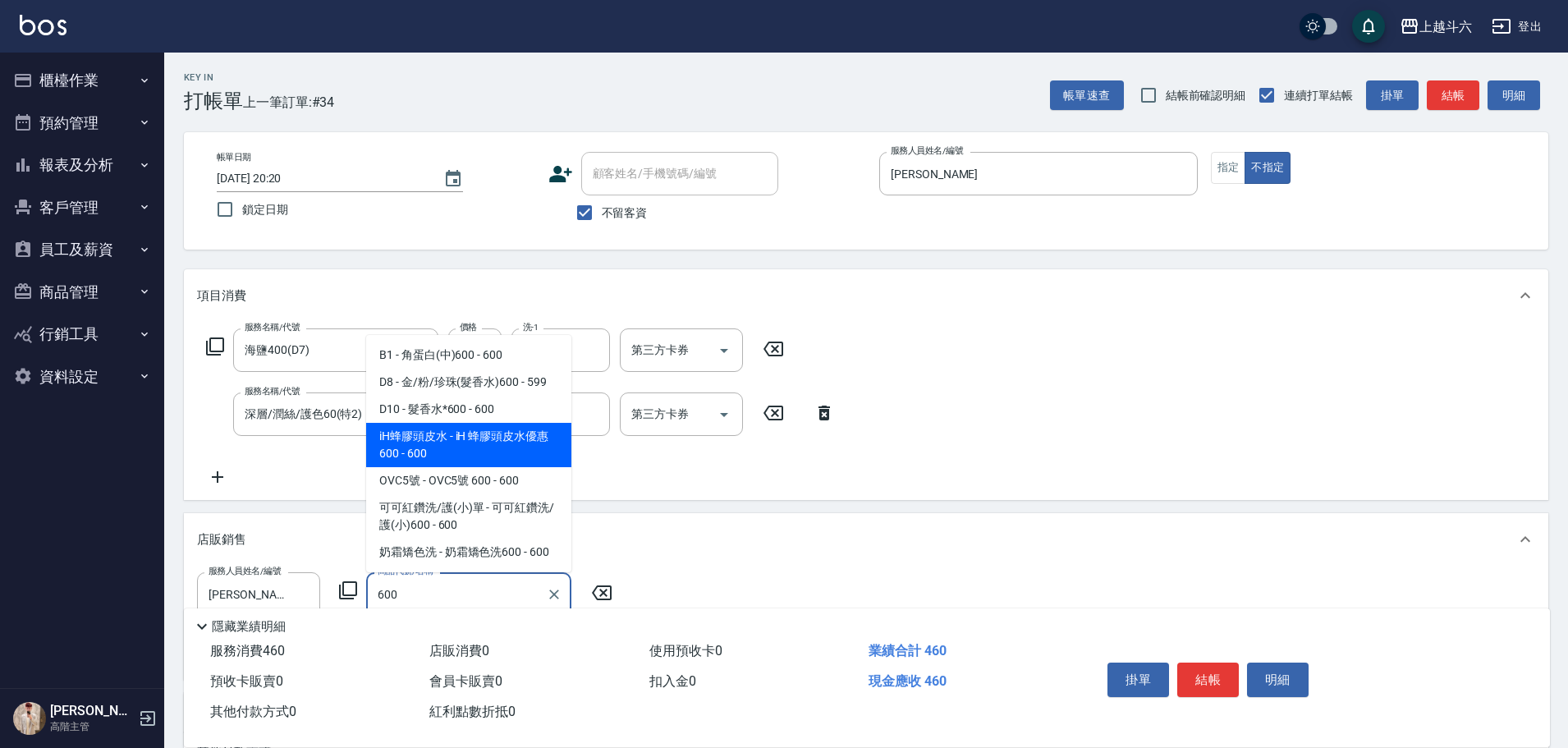
drag, startPoint x: 466, startPoint y: 450, endPoint x: 477, endPoint y: 448, distance: 11.2
click at [467, 449] on span "iH蜂膠頭皮水 - iH 蜂膠頭皮水優惠600 - 600" at bounding box center [469, 445] width 206 height 45
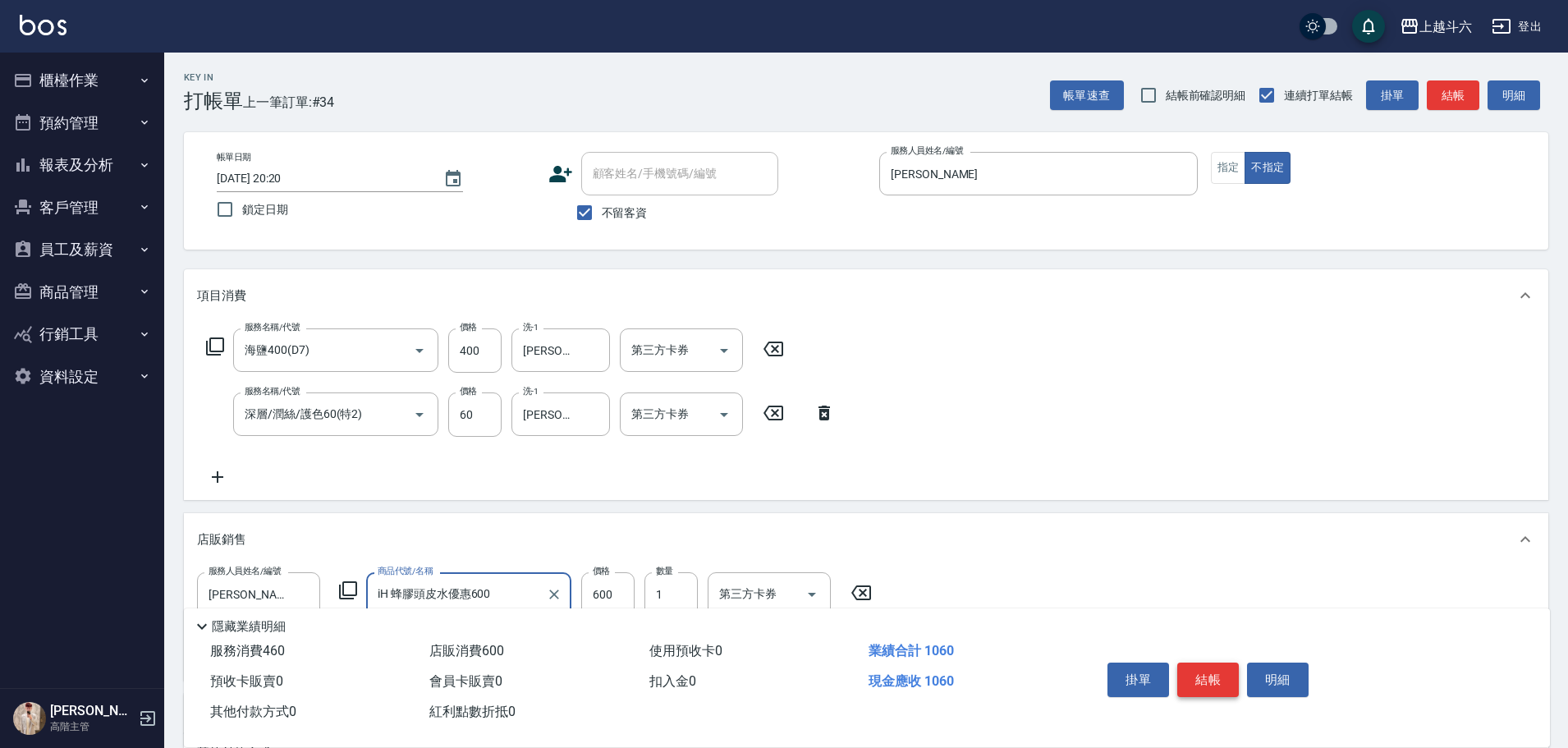
type input "iH 蜂膠頭皮水優惠600"
click at [1216, 682] on button "結帳" at bounding box center [1208, 680] width 62 height 34
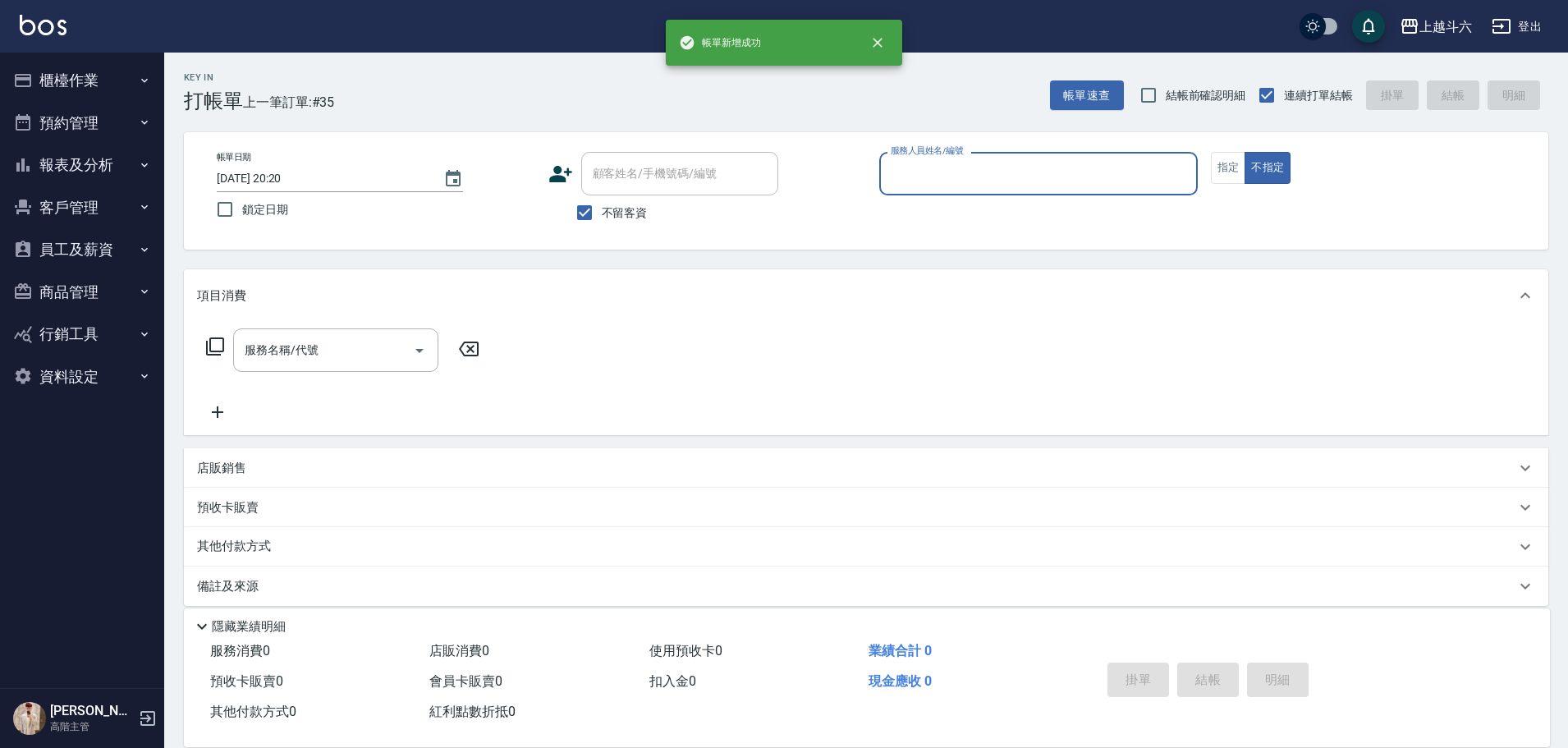
click at [120, 81] on button "櫃檯作業" at bounding box center [83, 81] width 151 height 43
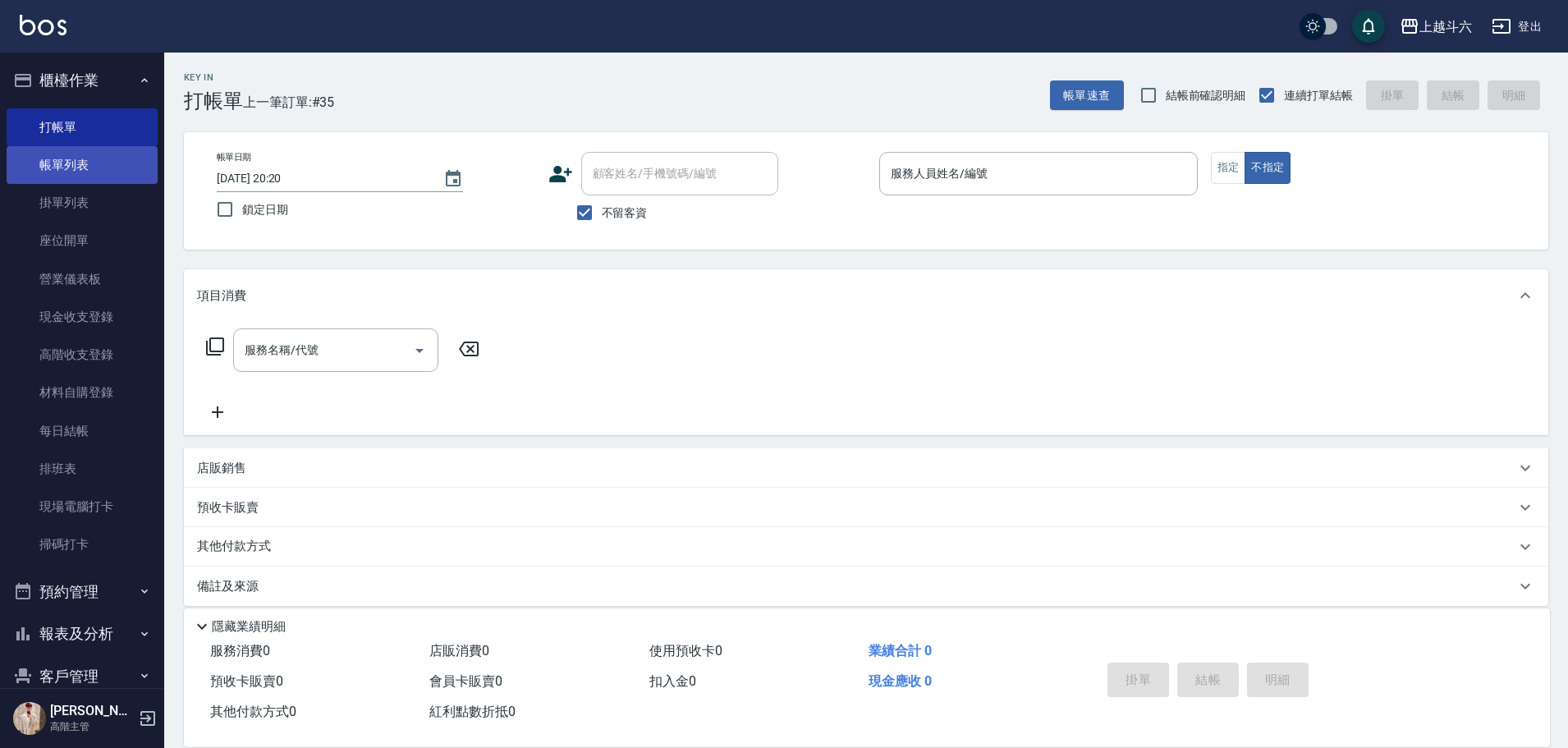
click at [118, 157] on link "帳單列表" at bounding box center [83, 165] width 151 height 38
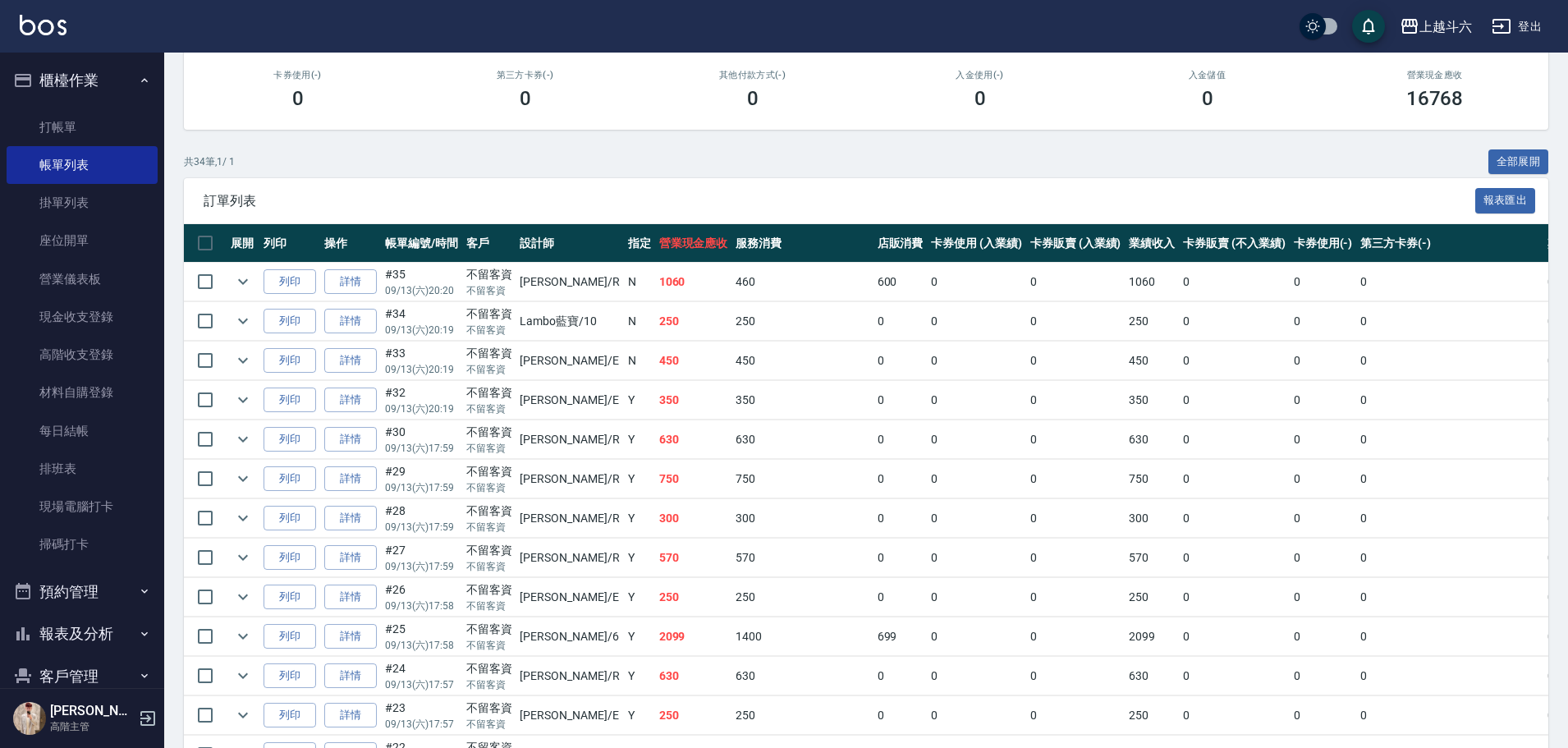
scroll to position [164, 0]
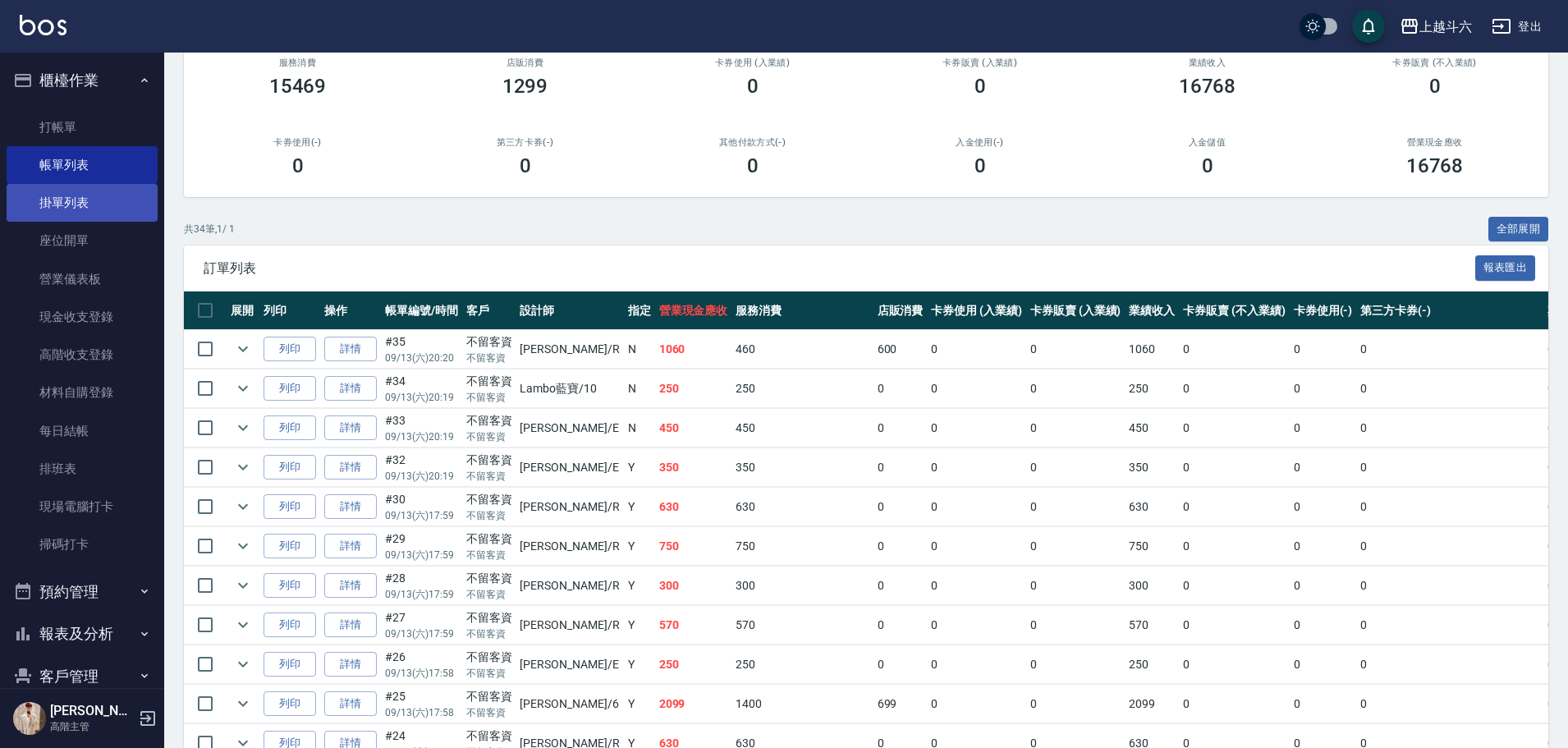
click at [87, 209] on link "掛單列表" at bounding box center [83, 203] width 151 height 38
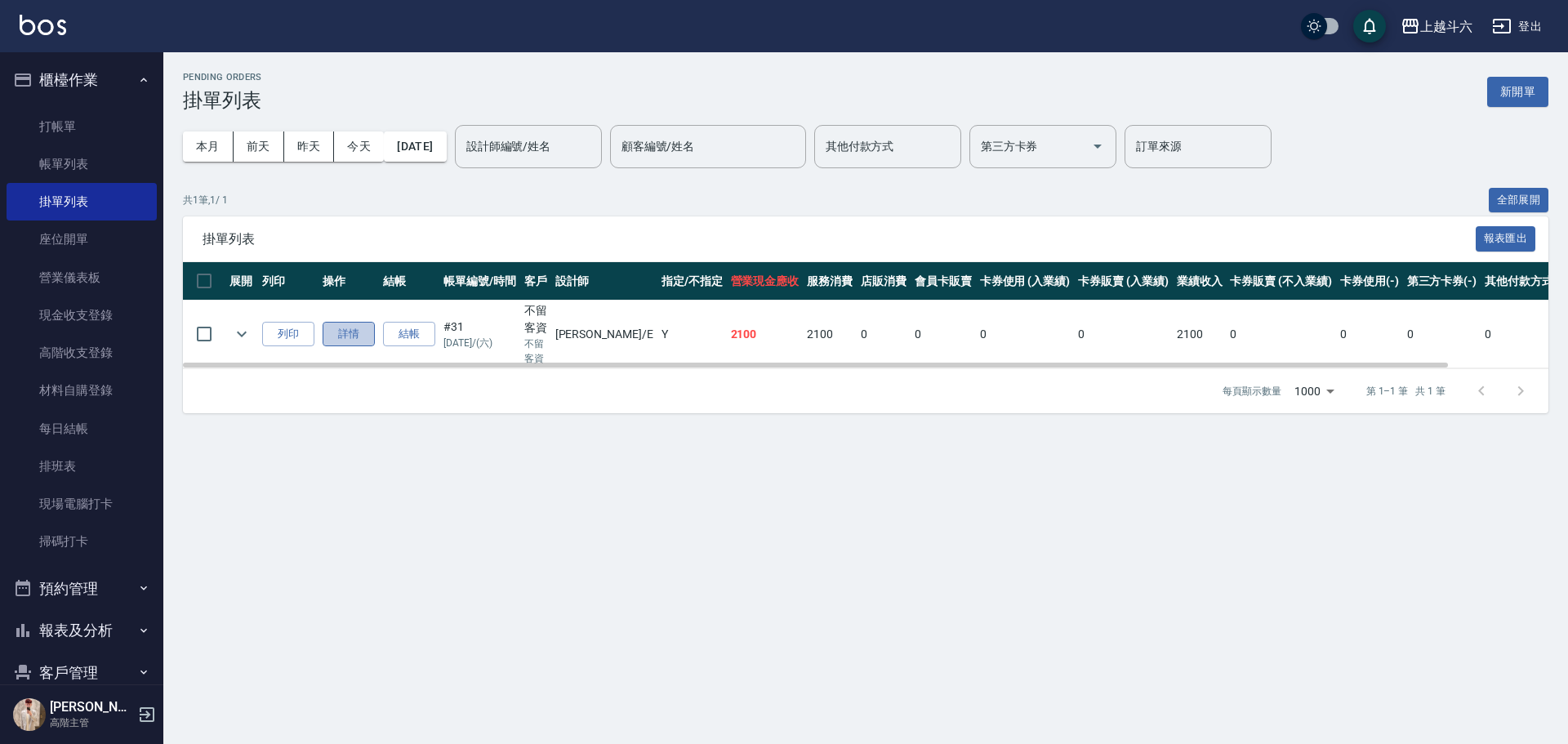
click at [359, 327] on link "詳情" at bounding box center [348, 335] width 52 height 26
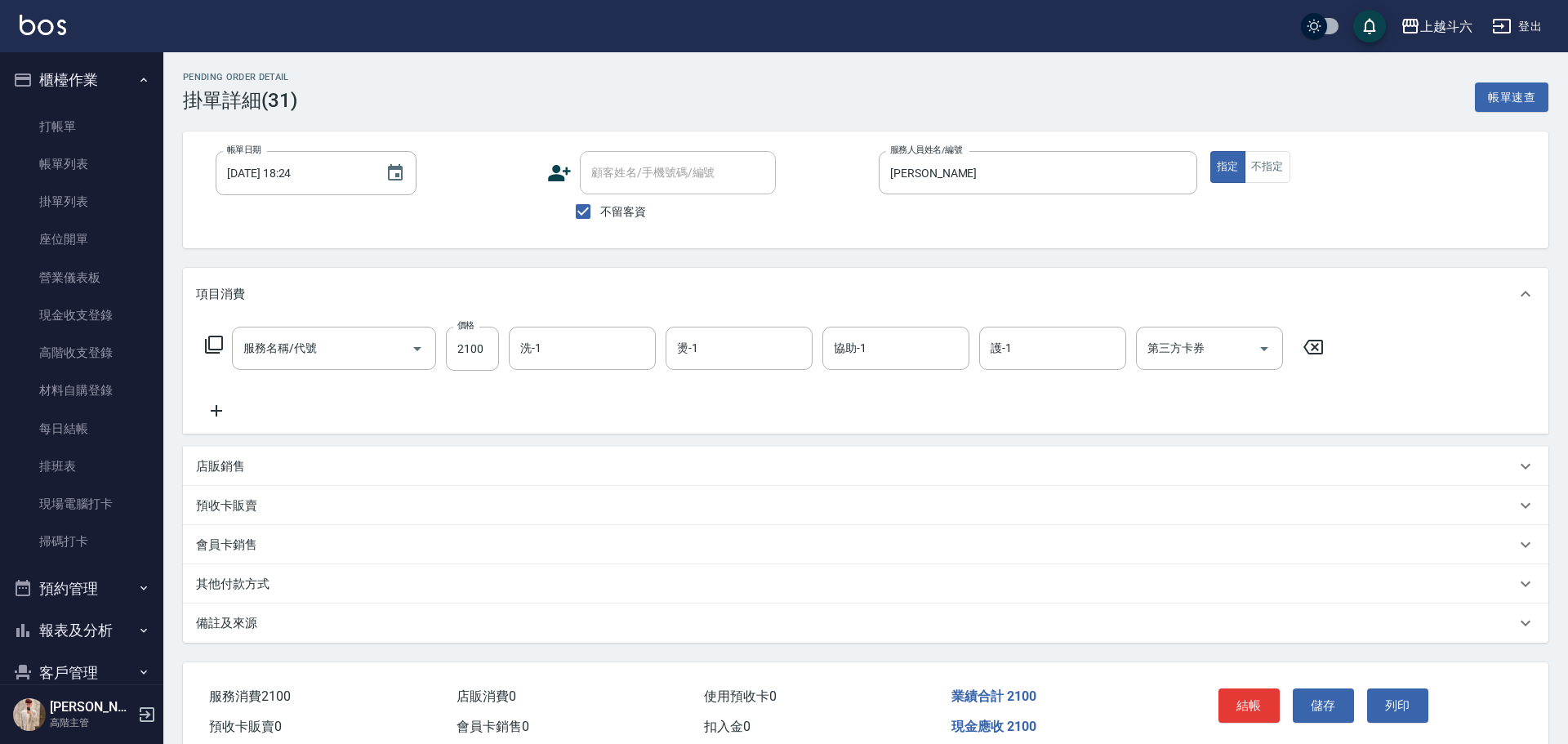
type input "[DATE] 18:24"
checkbox input "true"
type input "[PERSON_NAME]"
type input "燙髮套餐2100up(c4)"
click at [561, 352] on input "洗-1" at bounding box center [582, 348] width 133 height 28
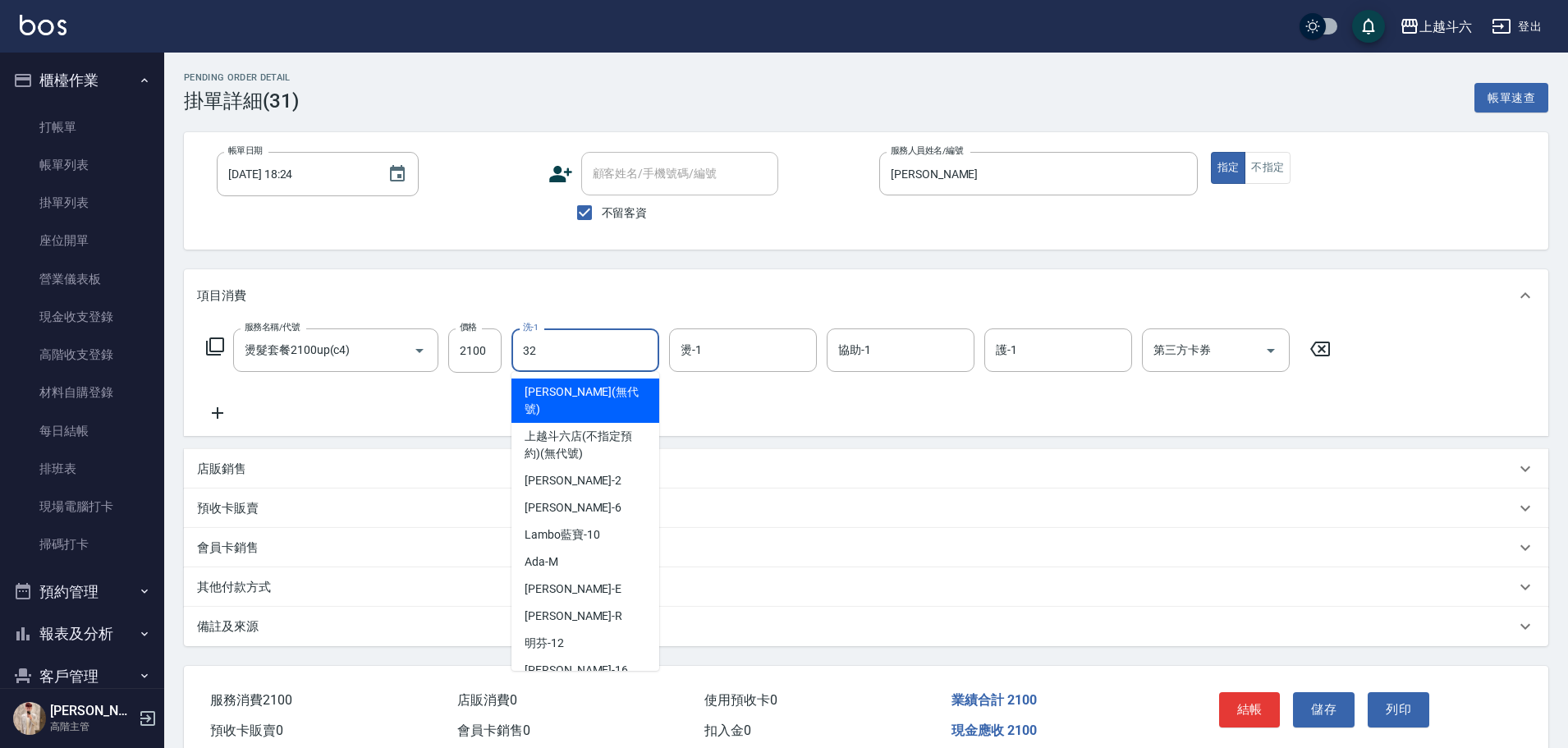
type input "萱芸-32"
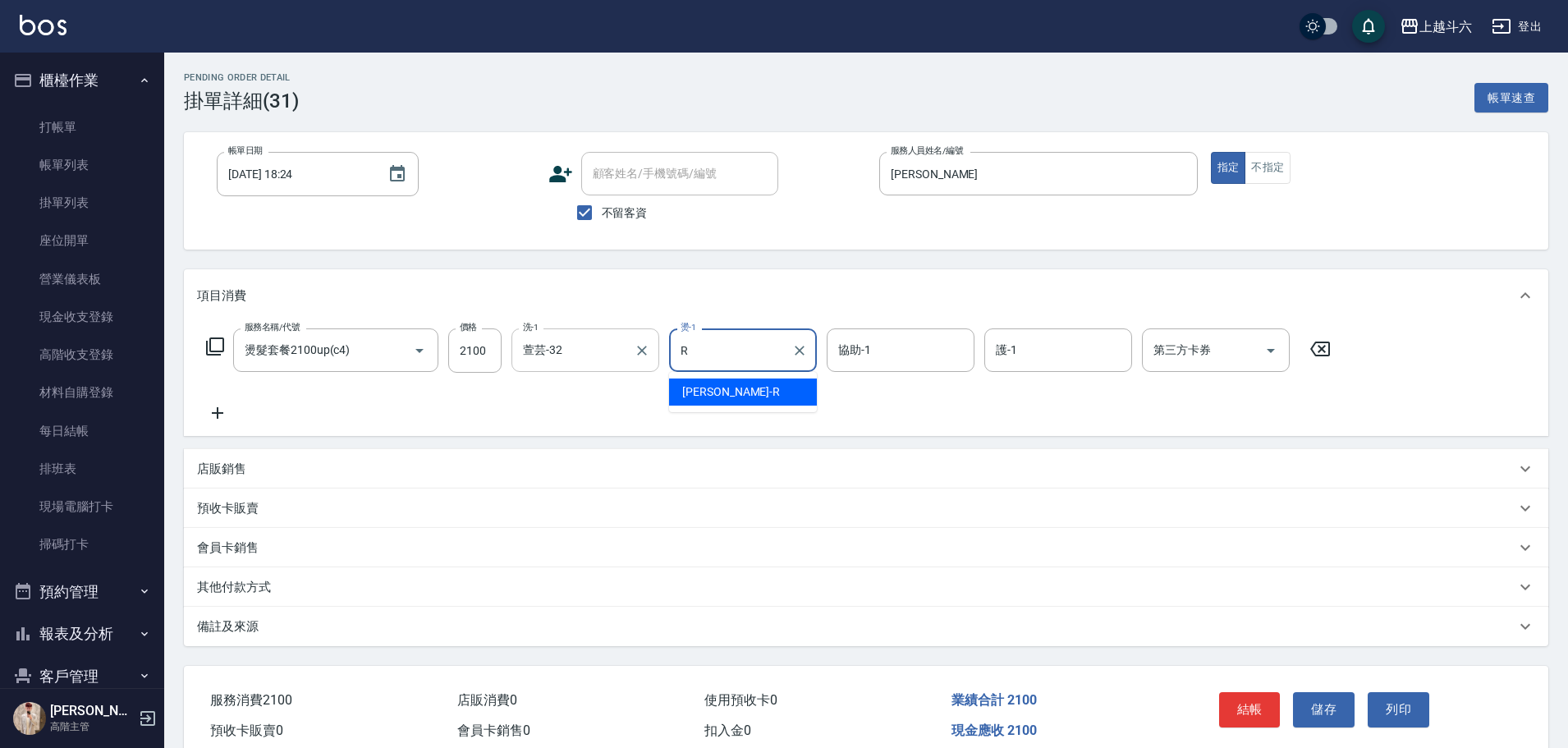
type input "[PERSON_NAME]"
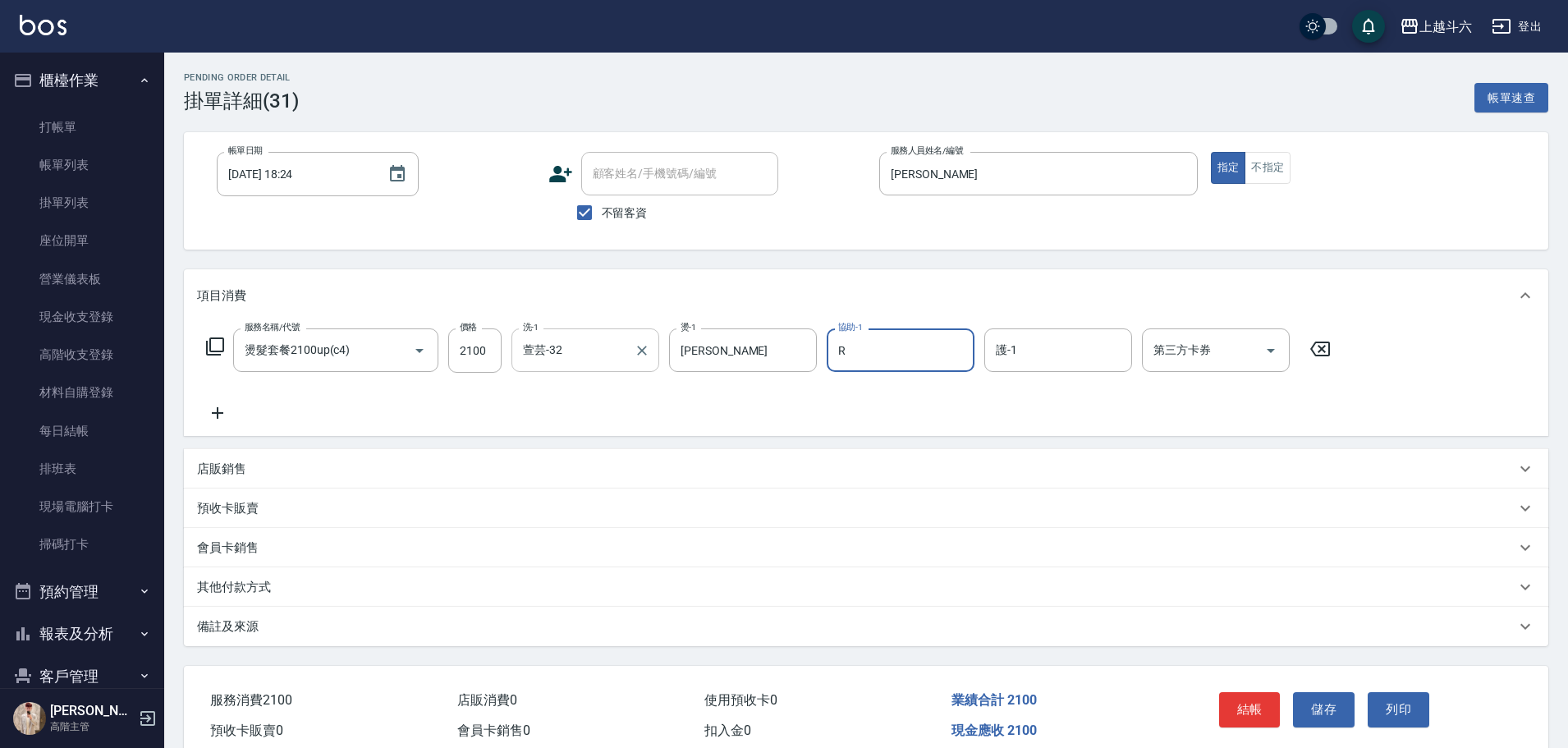
type input "[PERSON_NAME]"
type input "萱芸-32"
click at [1265, 705] on button "結帳" at bounding box center [1250, 709] width 62 height 34
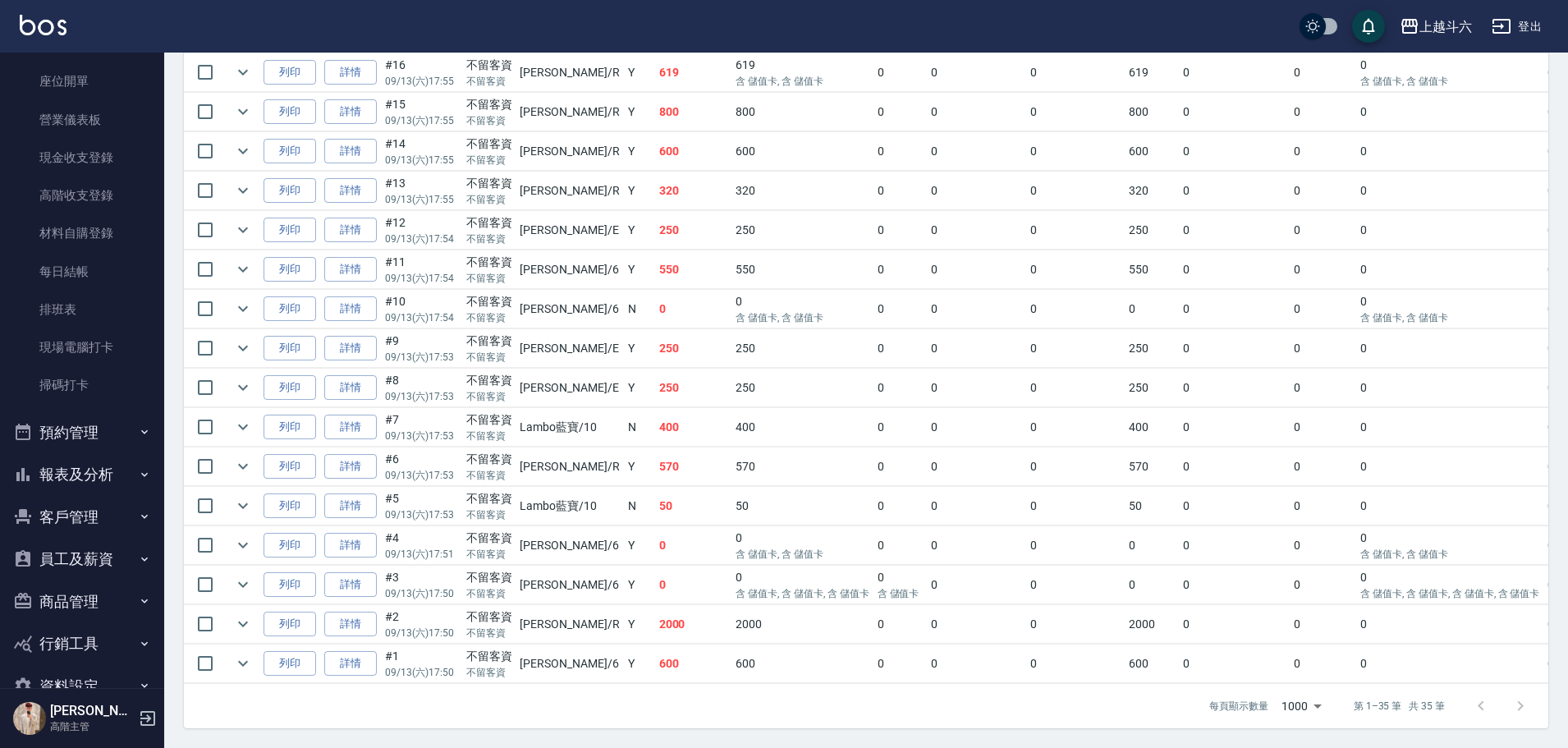
scroll to position [164, 0]
click at [138, 464] on icon "button" at bounding box center [144, 469] width 13 height 13
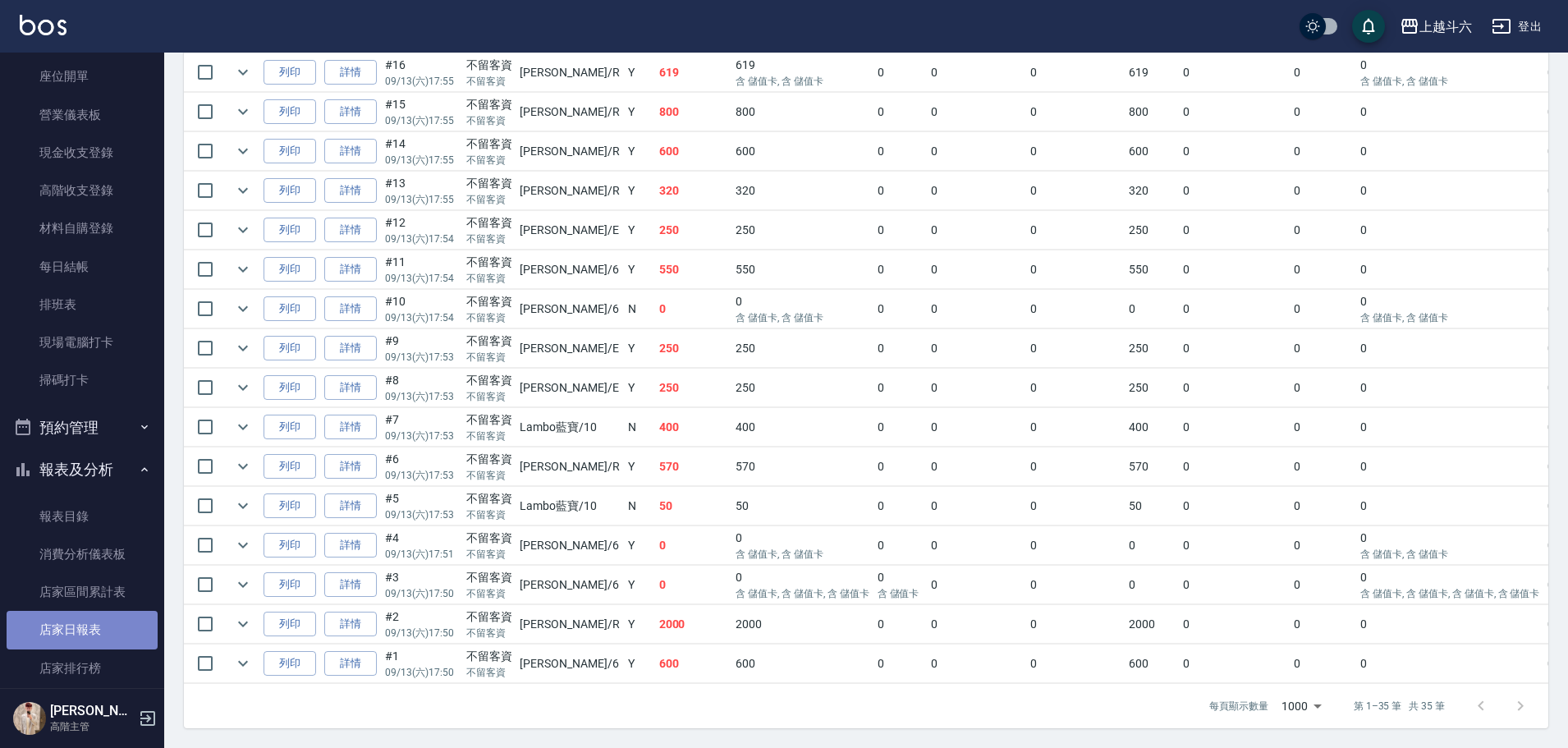
click at [108, 624] on link "店家日報表" at bounding box center [83, 630] width 151 height 38
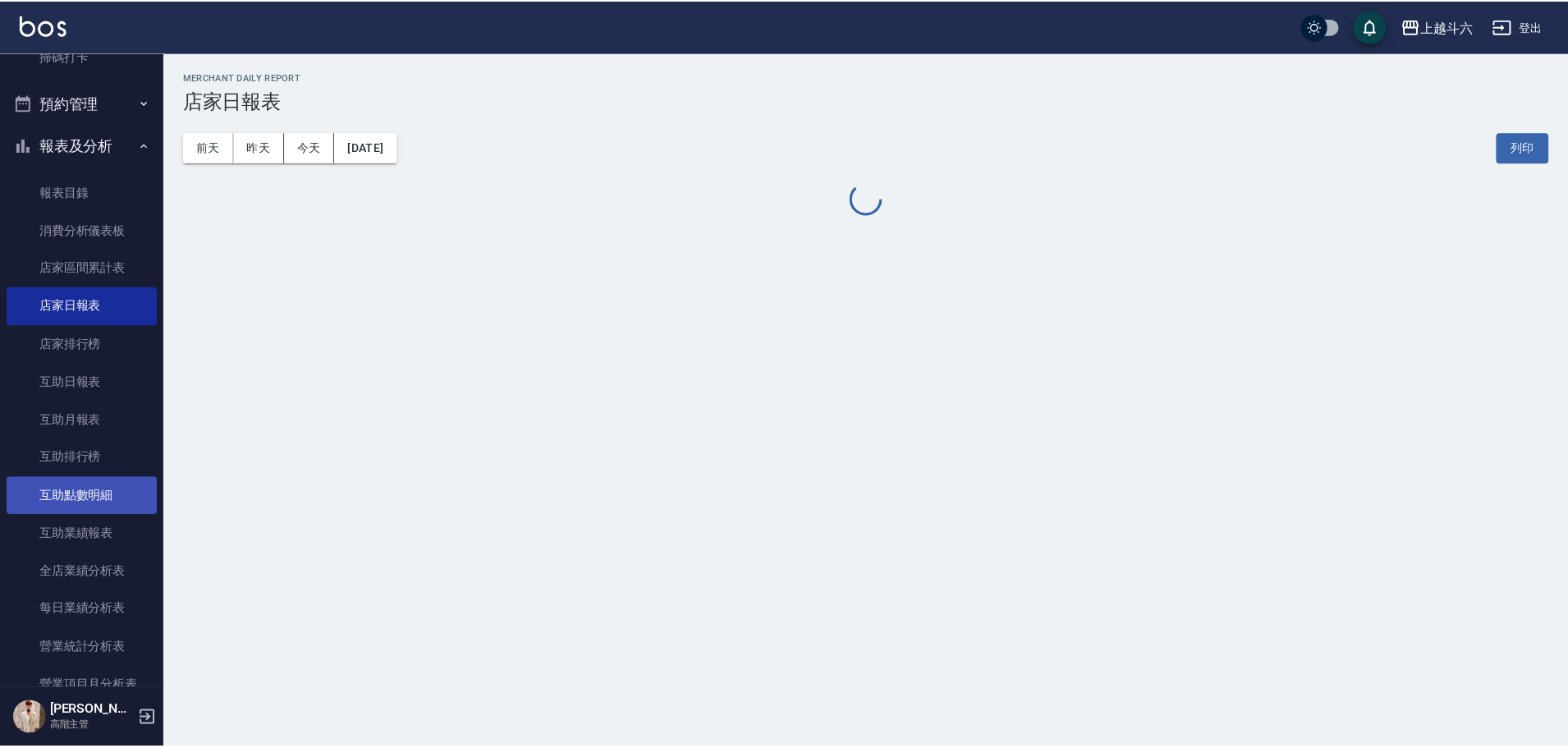
scroll to position [575, 0]
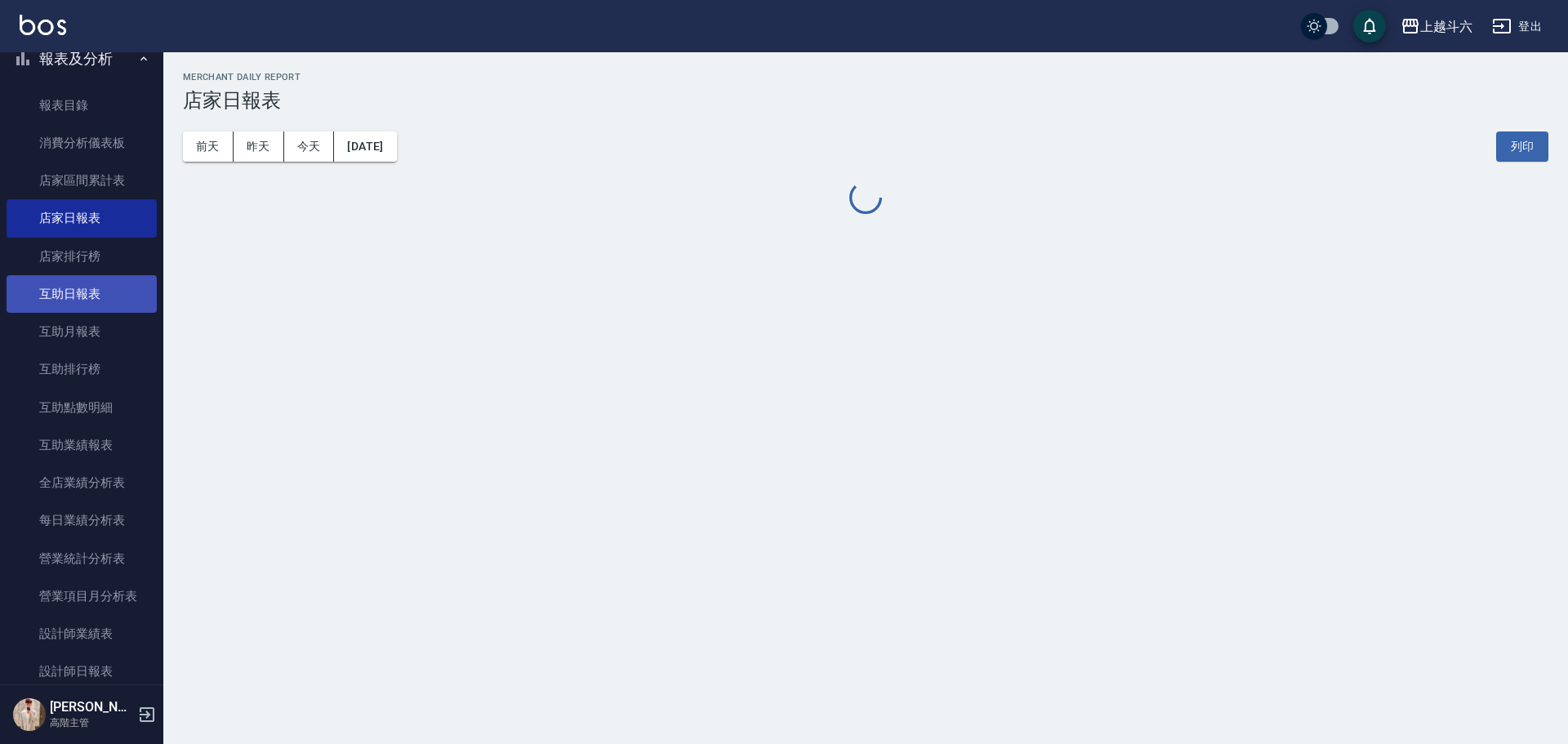
click at [98, 302] on link "互助日報表" at bounding box center [82, 295] width 151 height 38
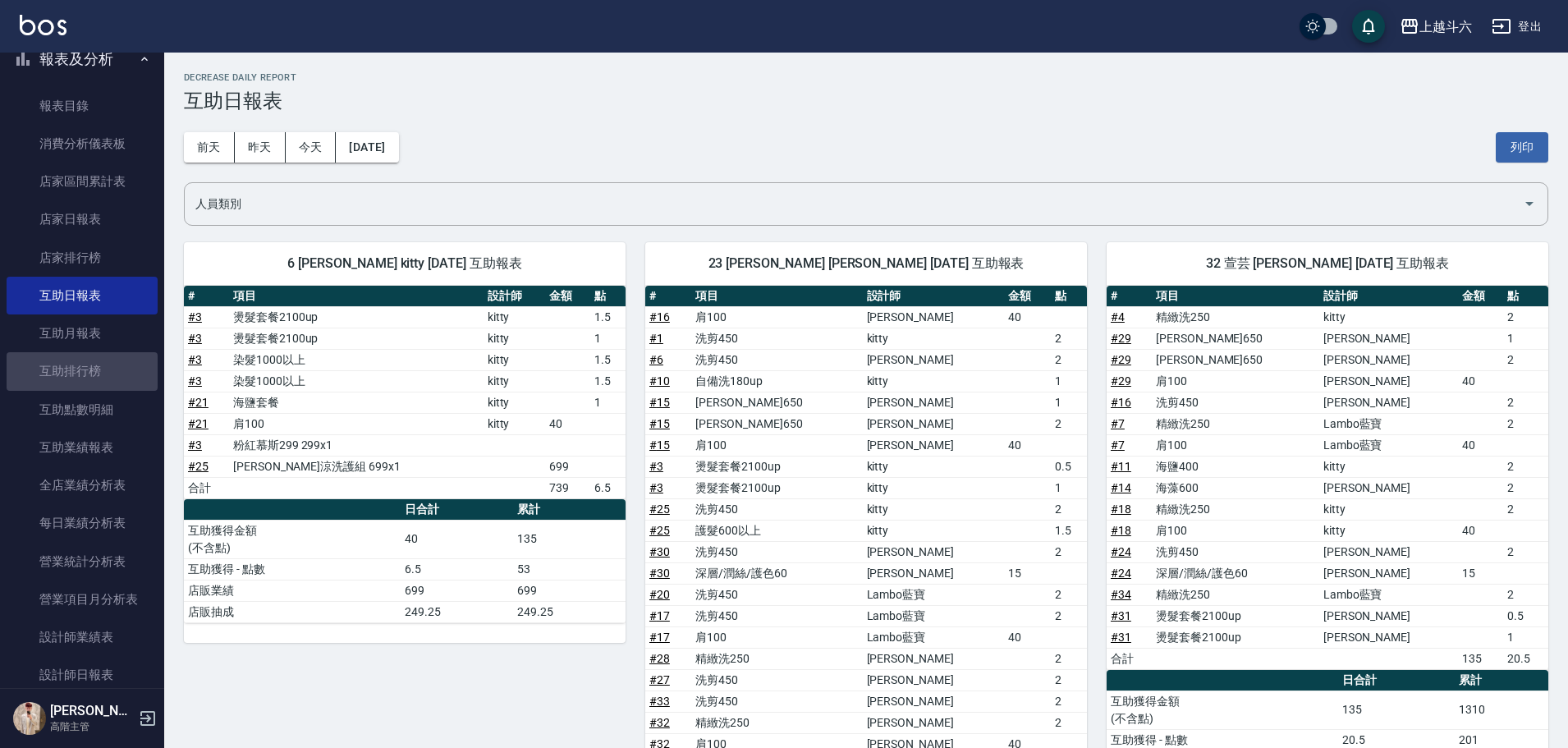
drag, startPoint x: 118, startPoint y: 357, endPoint x: 150, endPoint y: 312, distance: 55.2
click at [118, 358] on link "互助排行榜" at bounding box center [83, 371] width 151 height 38
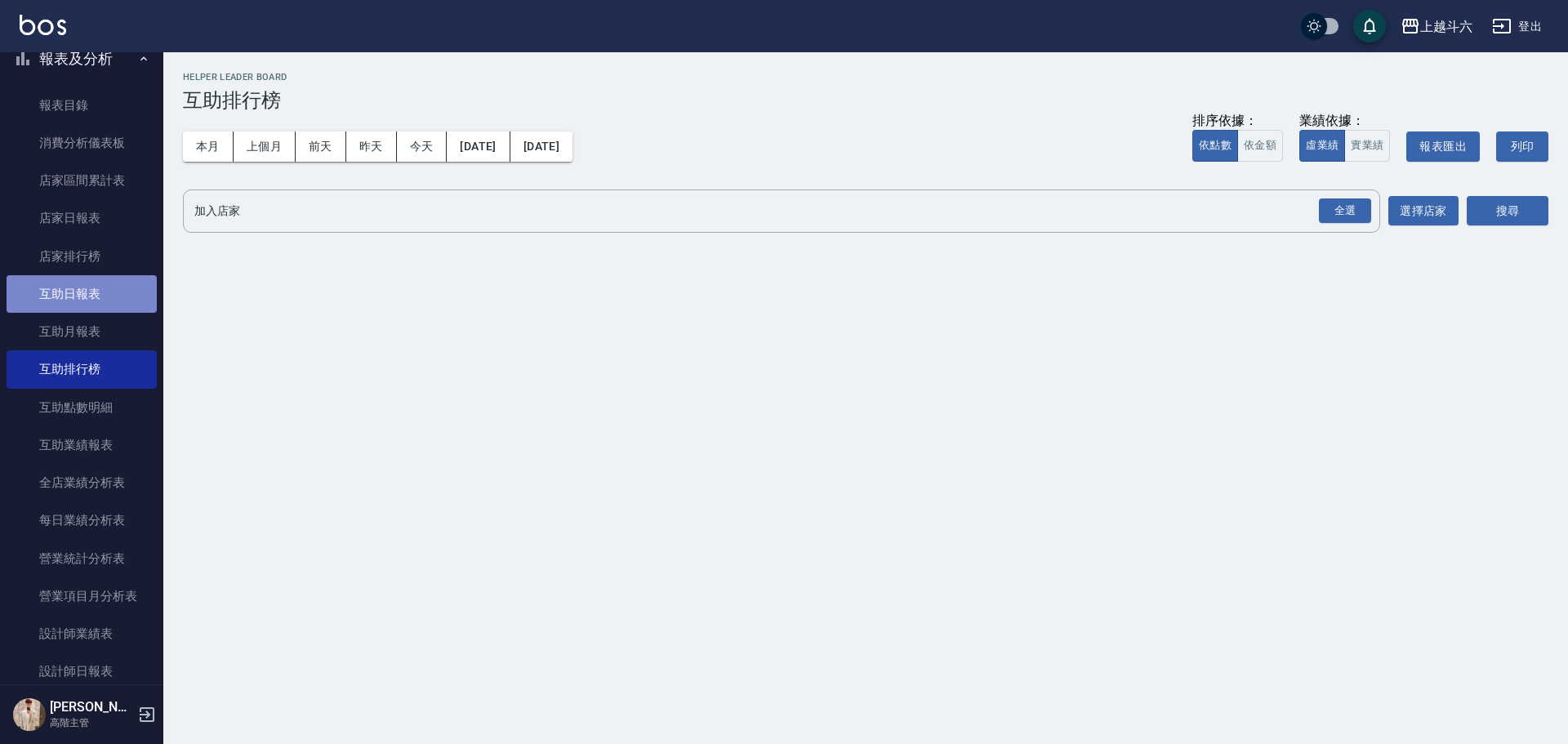
click at [117, 287] on link "互助日報表" at bounding box center [82, 295] width 151 height 38
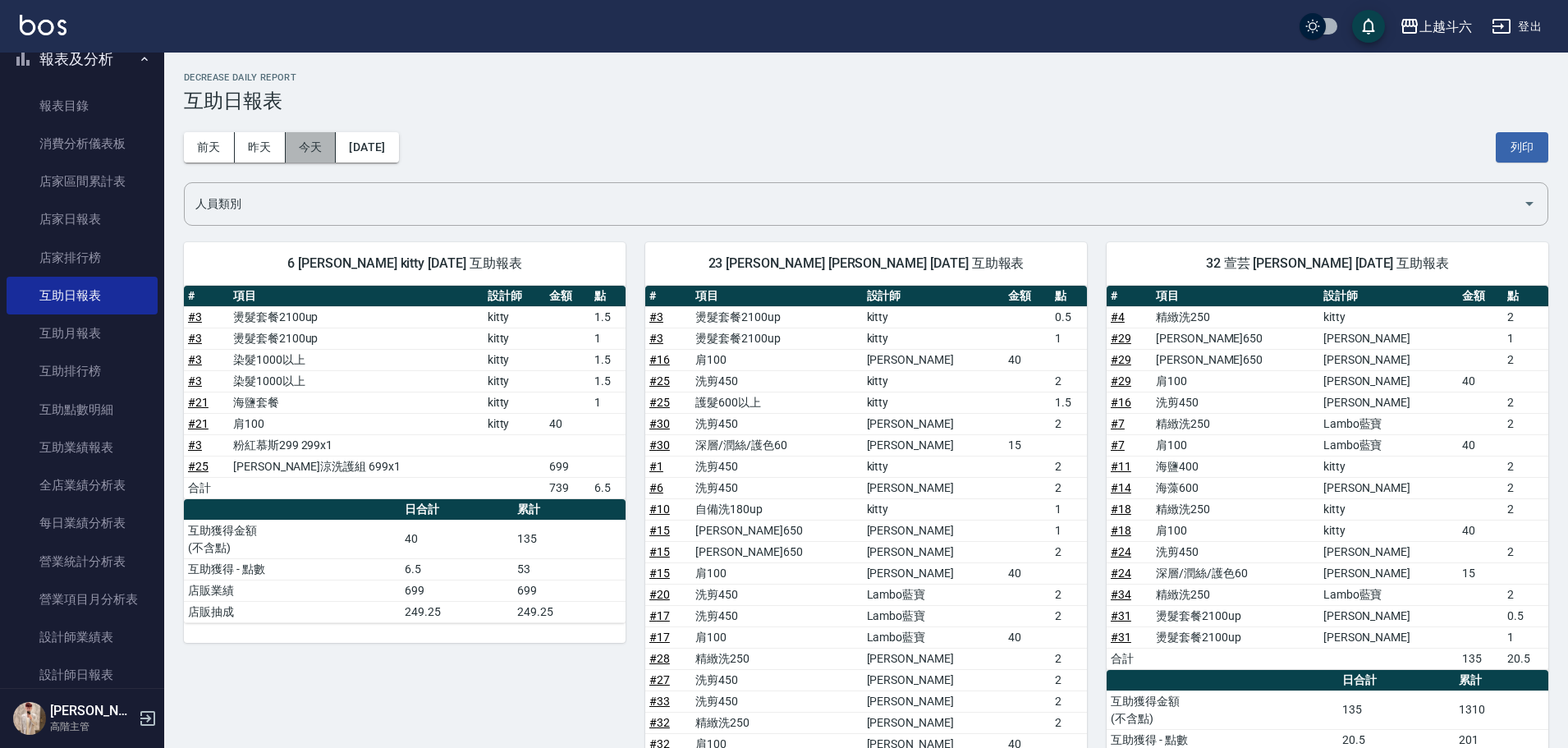
click at [312, 149] on button "今天" at bounding box center [311, 147] width 51 height 30
click at [298, 129] on div "[DATE] [DATE] [DATE] [DATE] 列印" at bounding box center [867, 147] width 1365 height 70
click at [299, 129] on div "[DATE] [DATE] [DATE] [DATE] 列印" at bounding box center [867, 147] width 1365 height 70
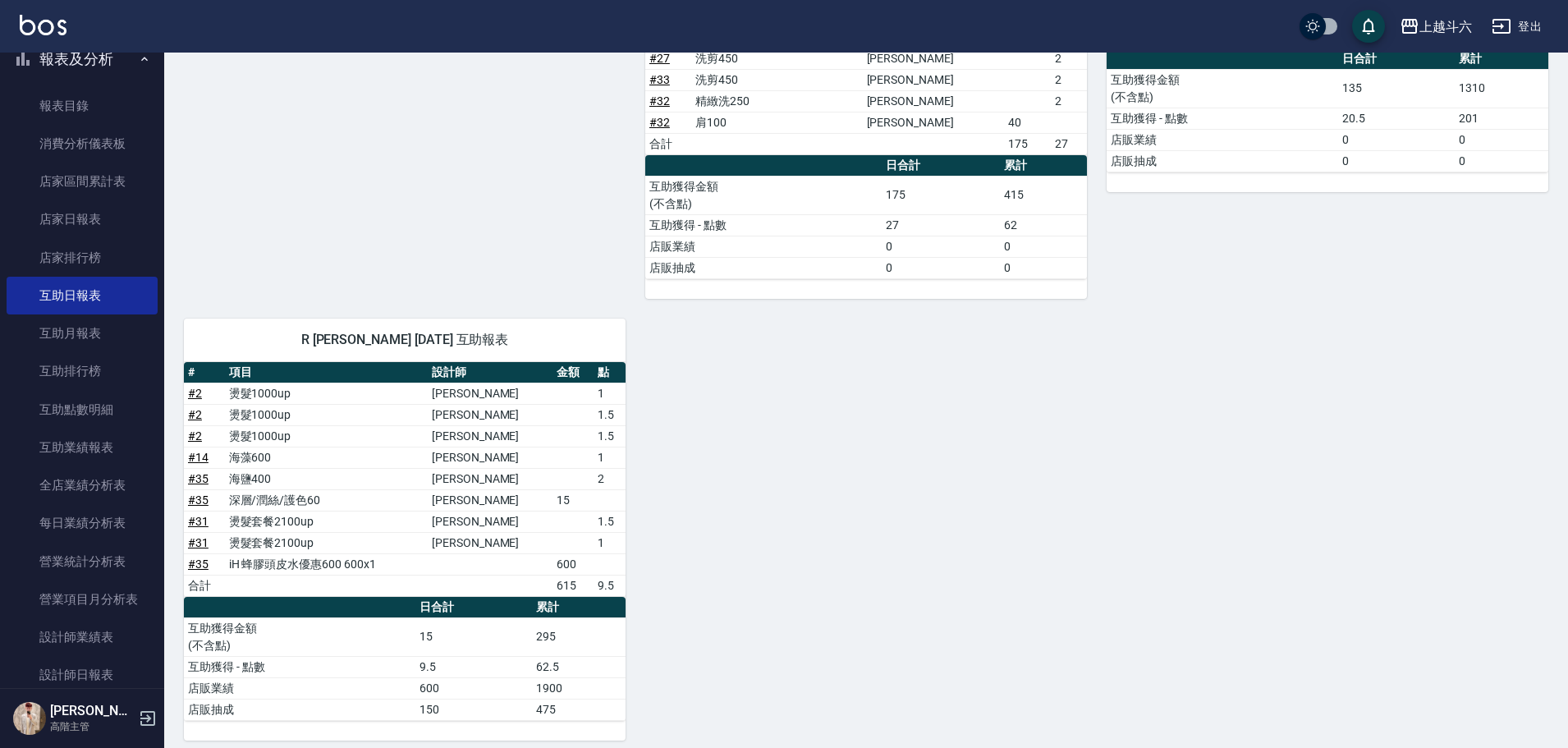
scroll to position [634, 0]
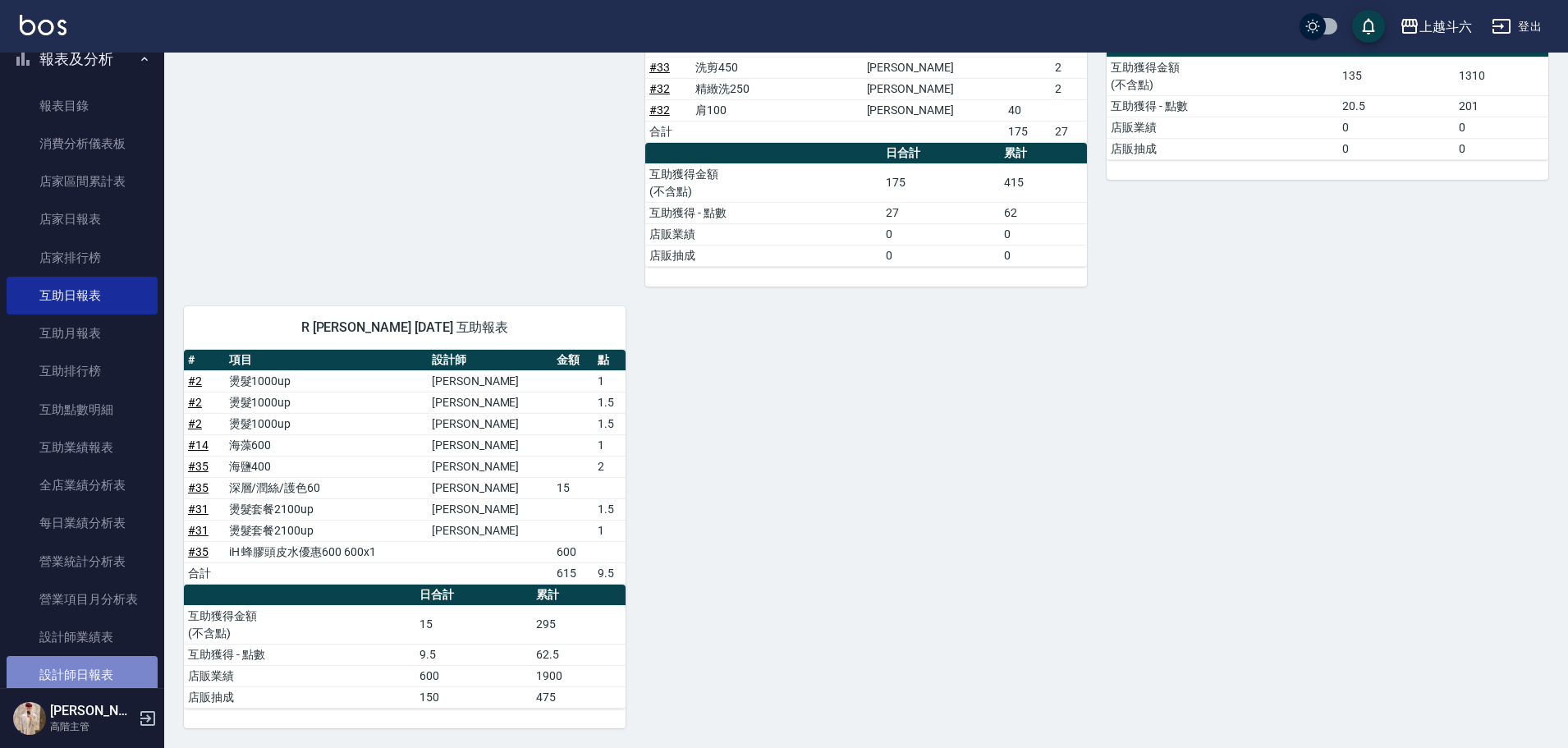
click at [112, 677] on link "設計師日報表" at bounding box center [83, 675] width 151 height 38
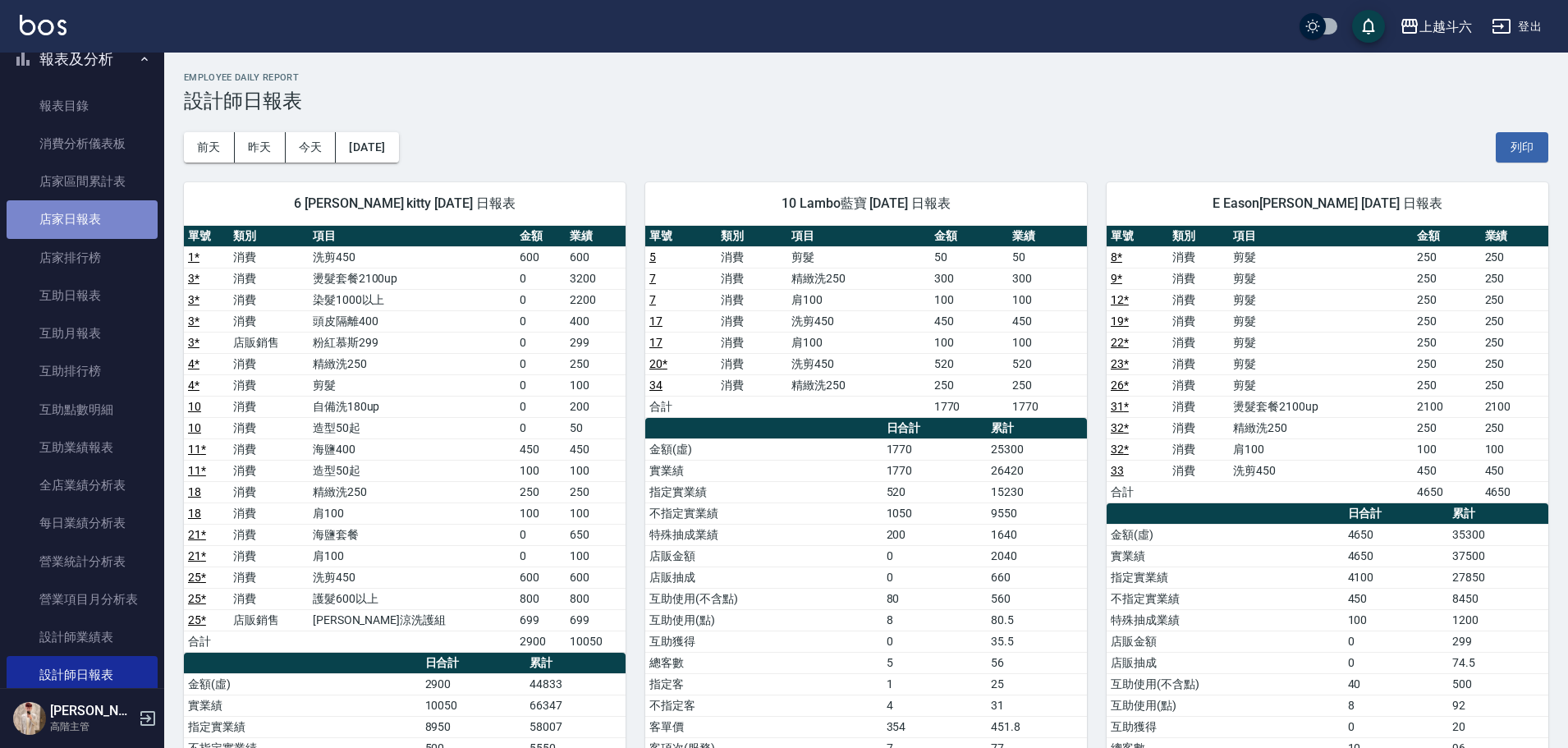
click at [97, 208] on link "店家日報表" at bounding box center [83, 219] width 151 height 38
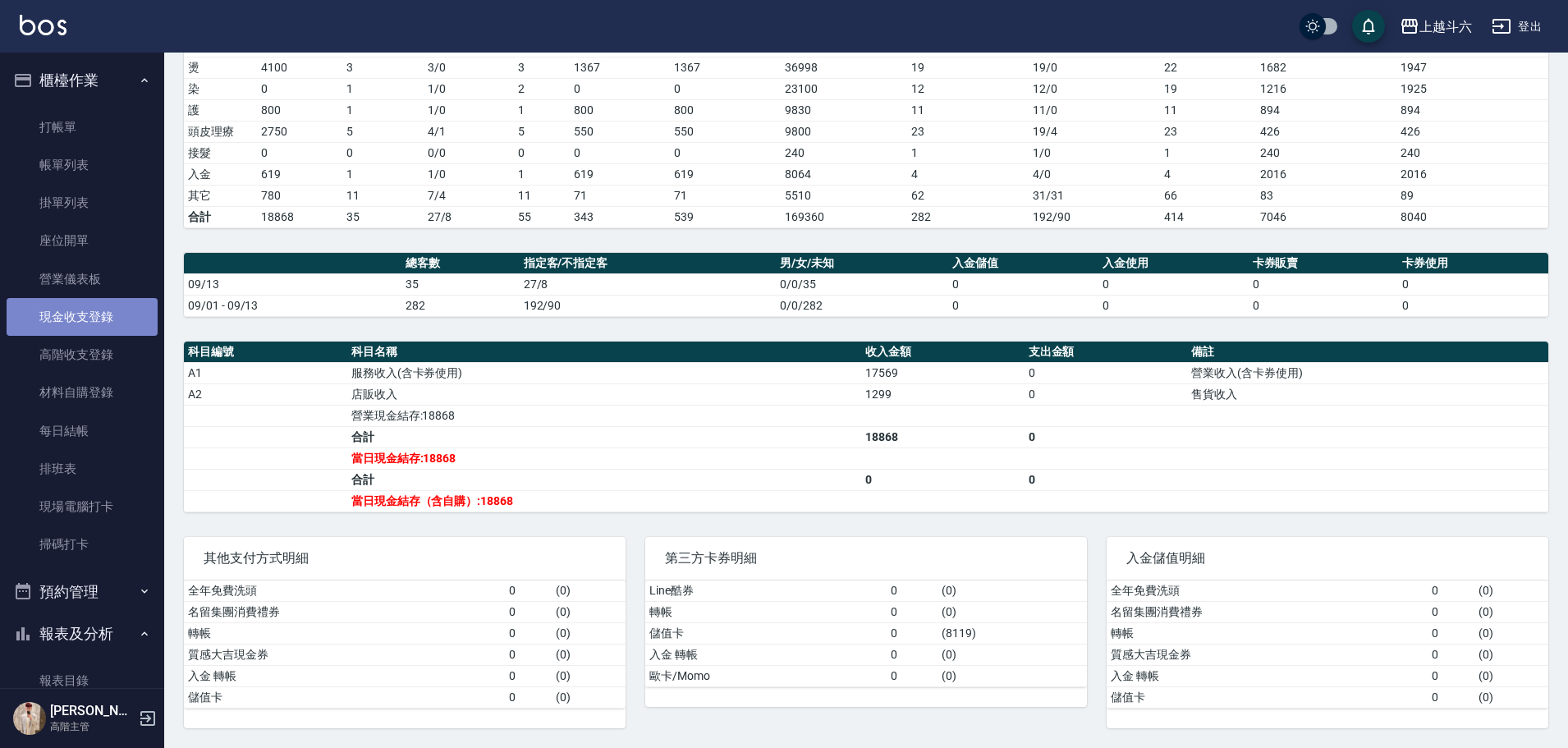
click at [98, 329] on link "現金收支登錄" at bounding box center [83, 317] width 151 height 38
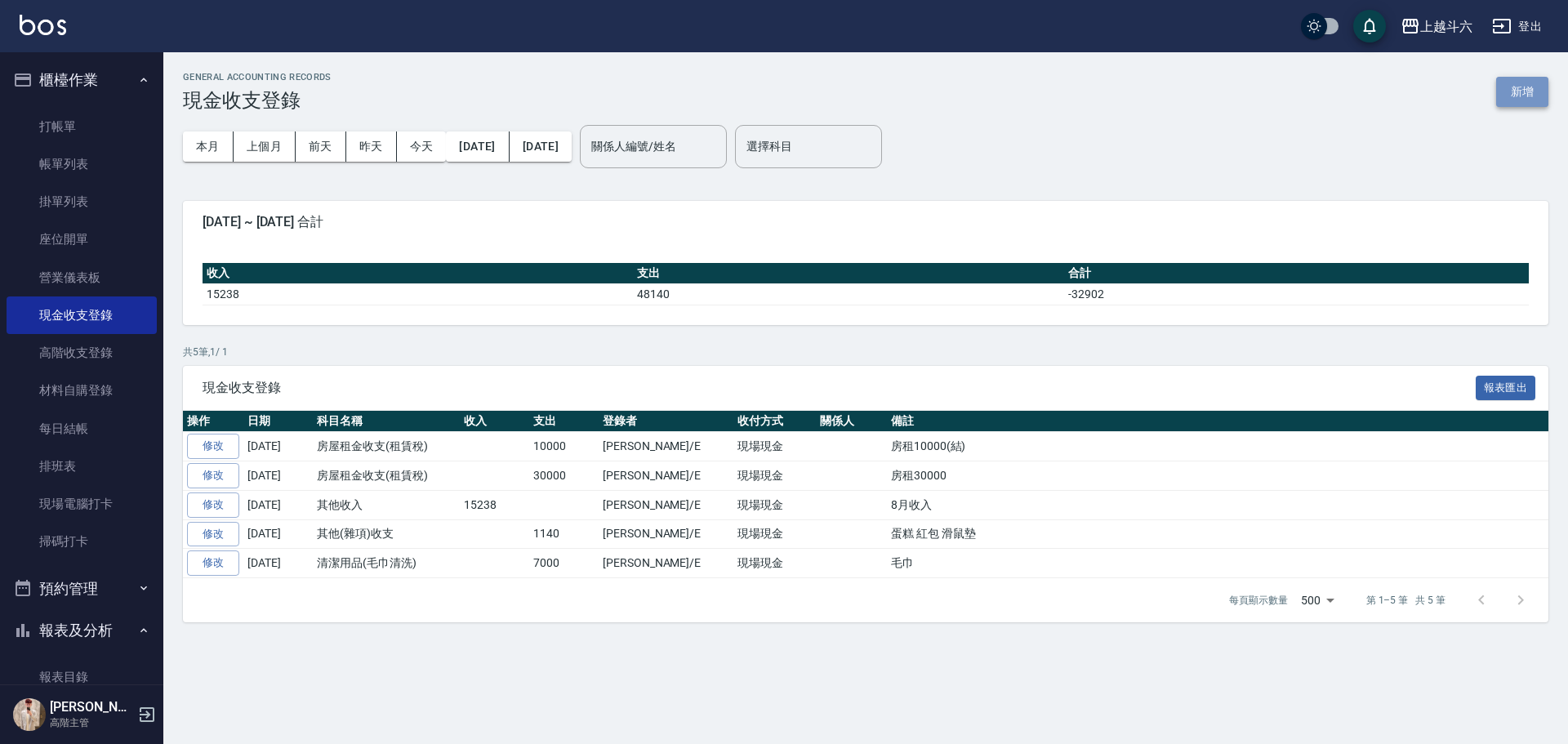
click at [1502, 86] on button "新增" at bounding box center [1522, 92] width 52 height 30
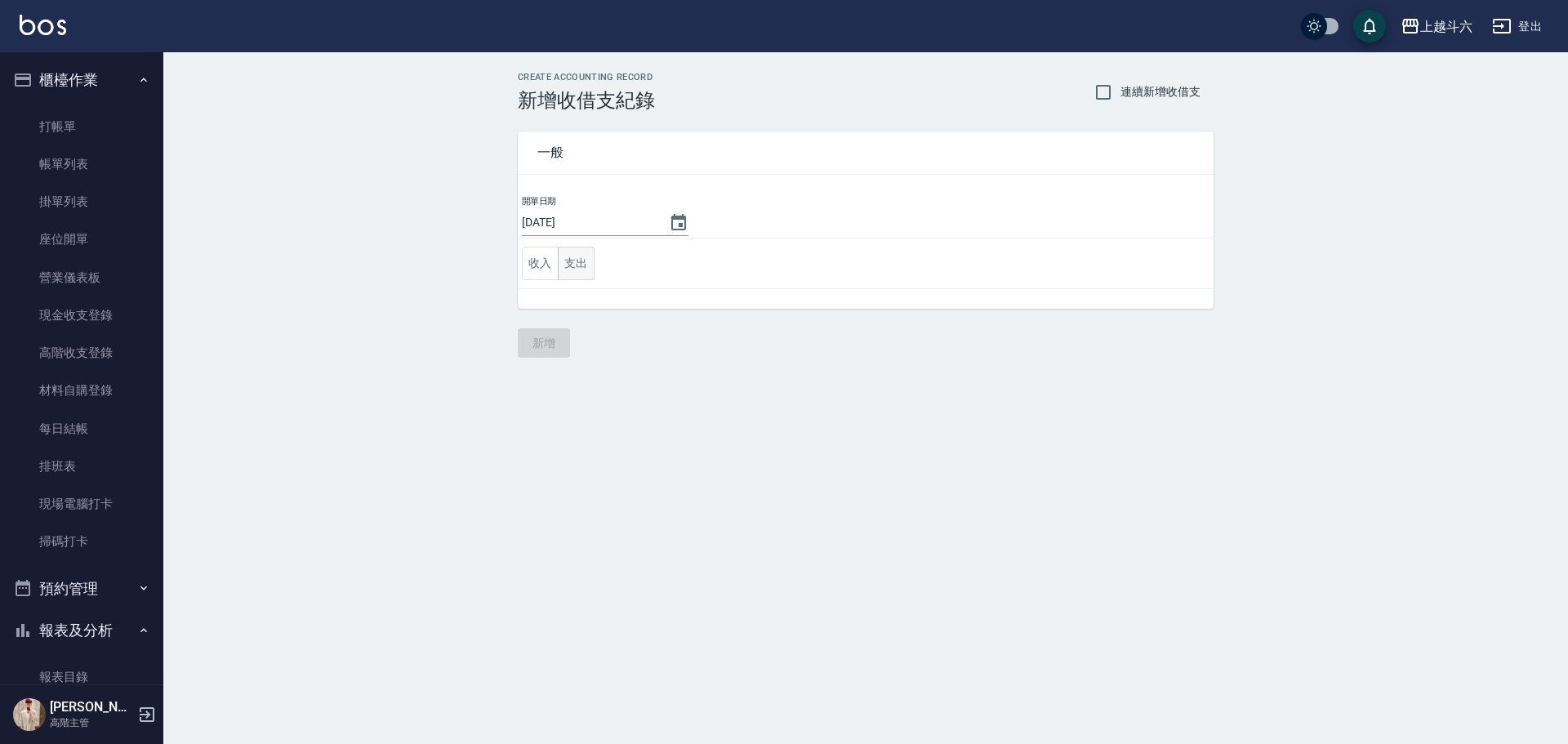
click at [578, 271] on button "支出" at bounding box center [576, 263] width 37 height 33
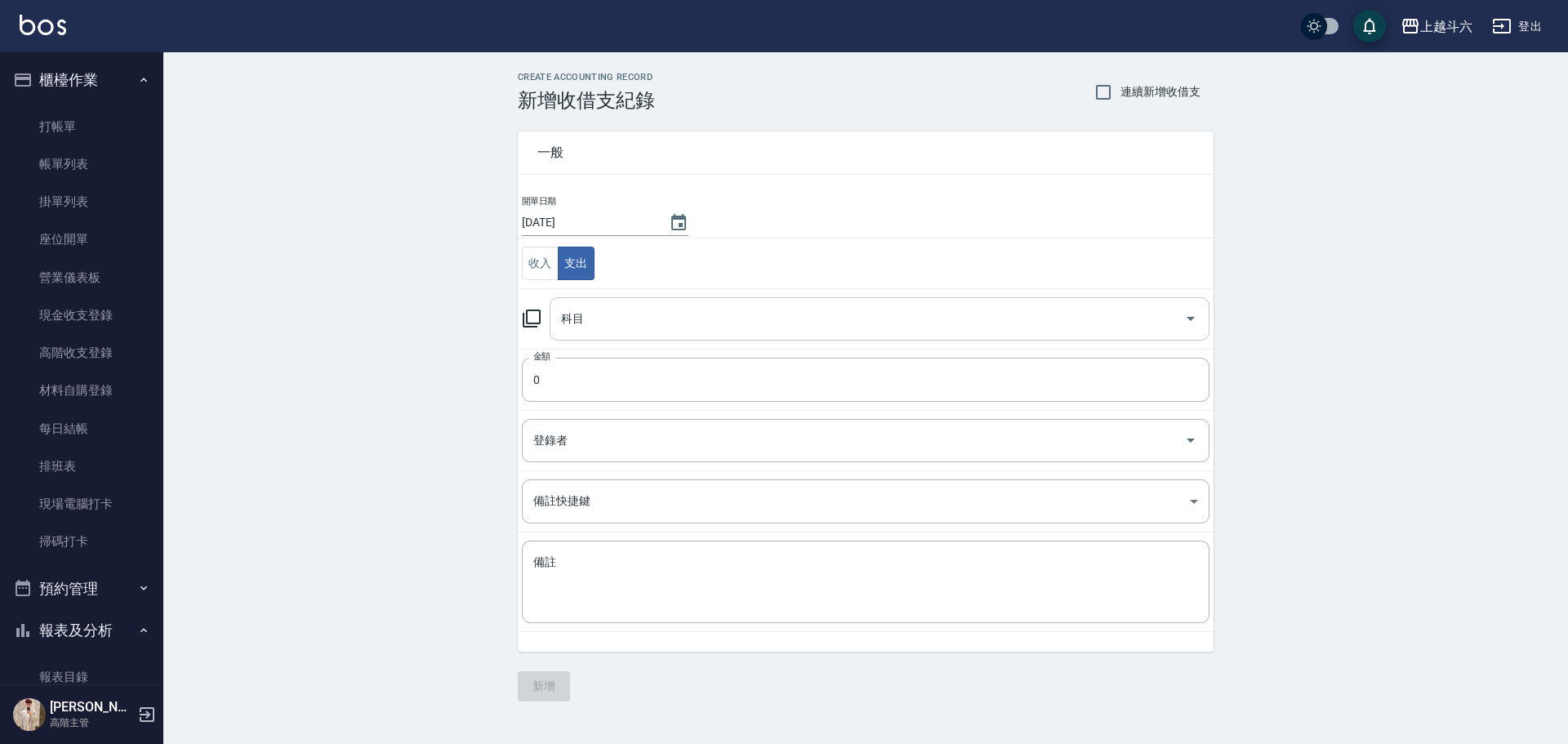
click at [651, 321] on input "科目" at bounding box center [867, 318] width 621 height 28
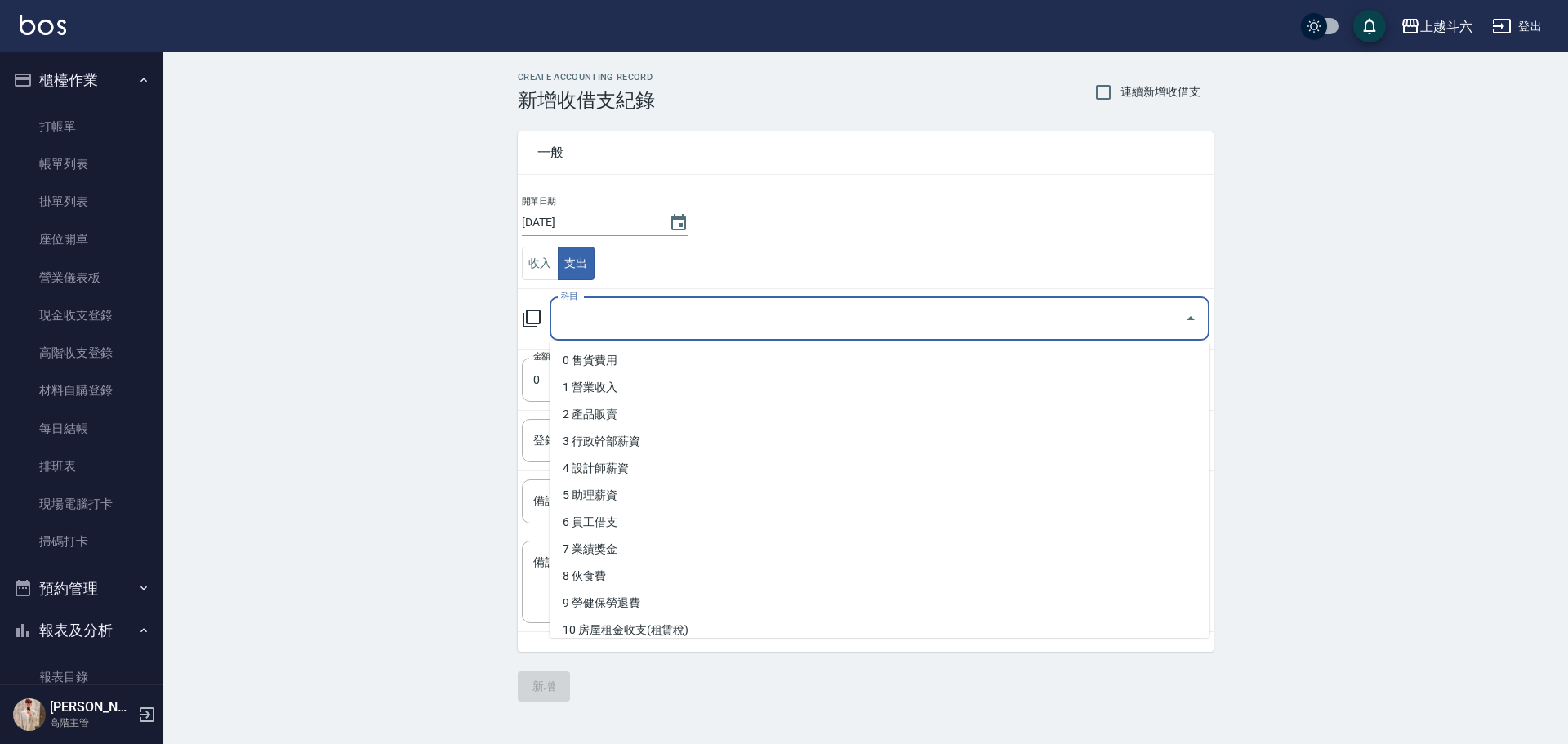
type input "ㄍ"
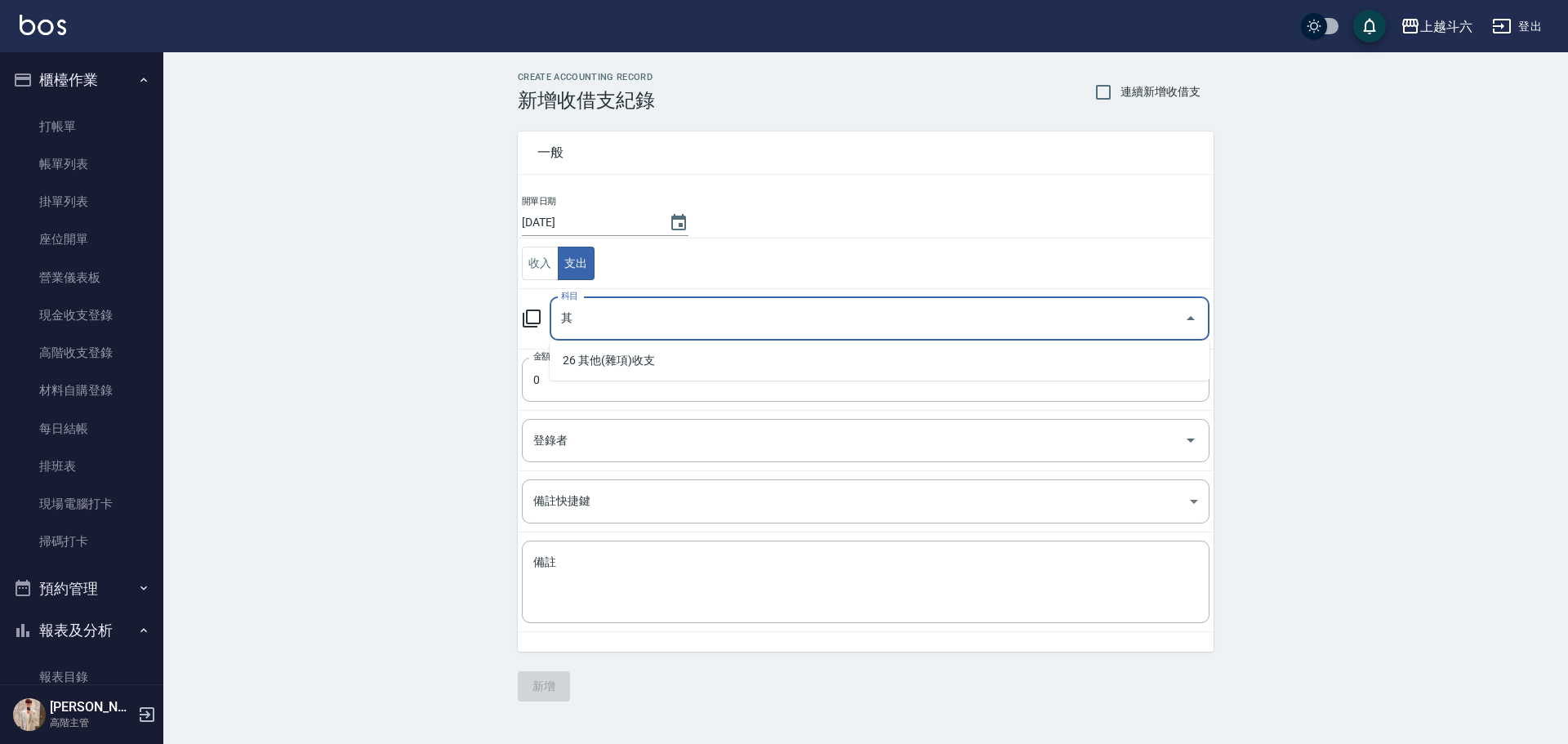
type input "26 其他(雜項)收支"
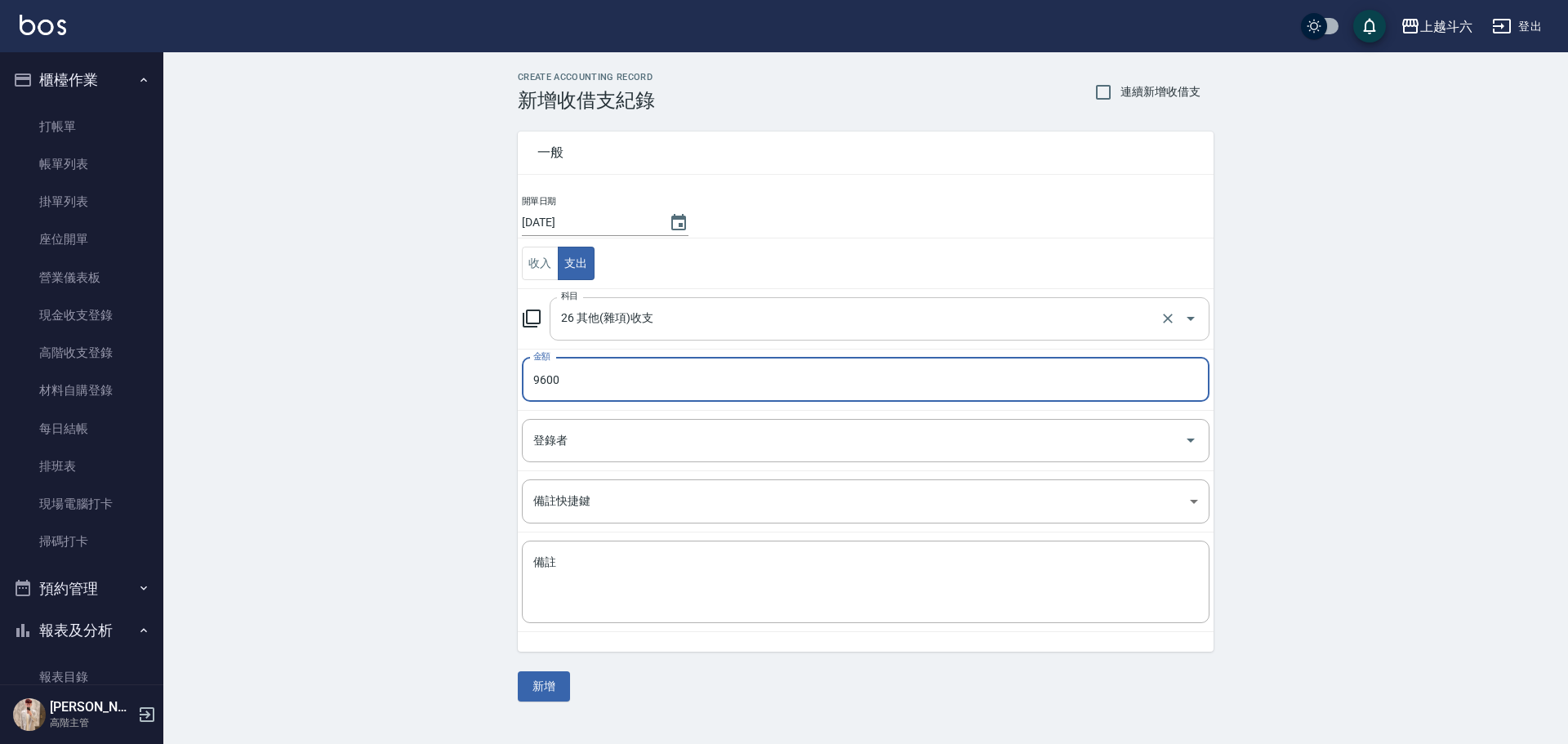
type input "9600"
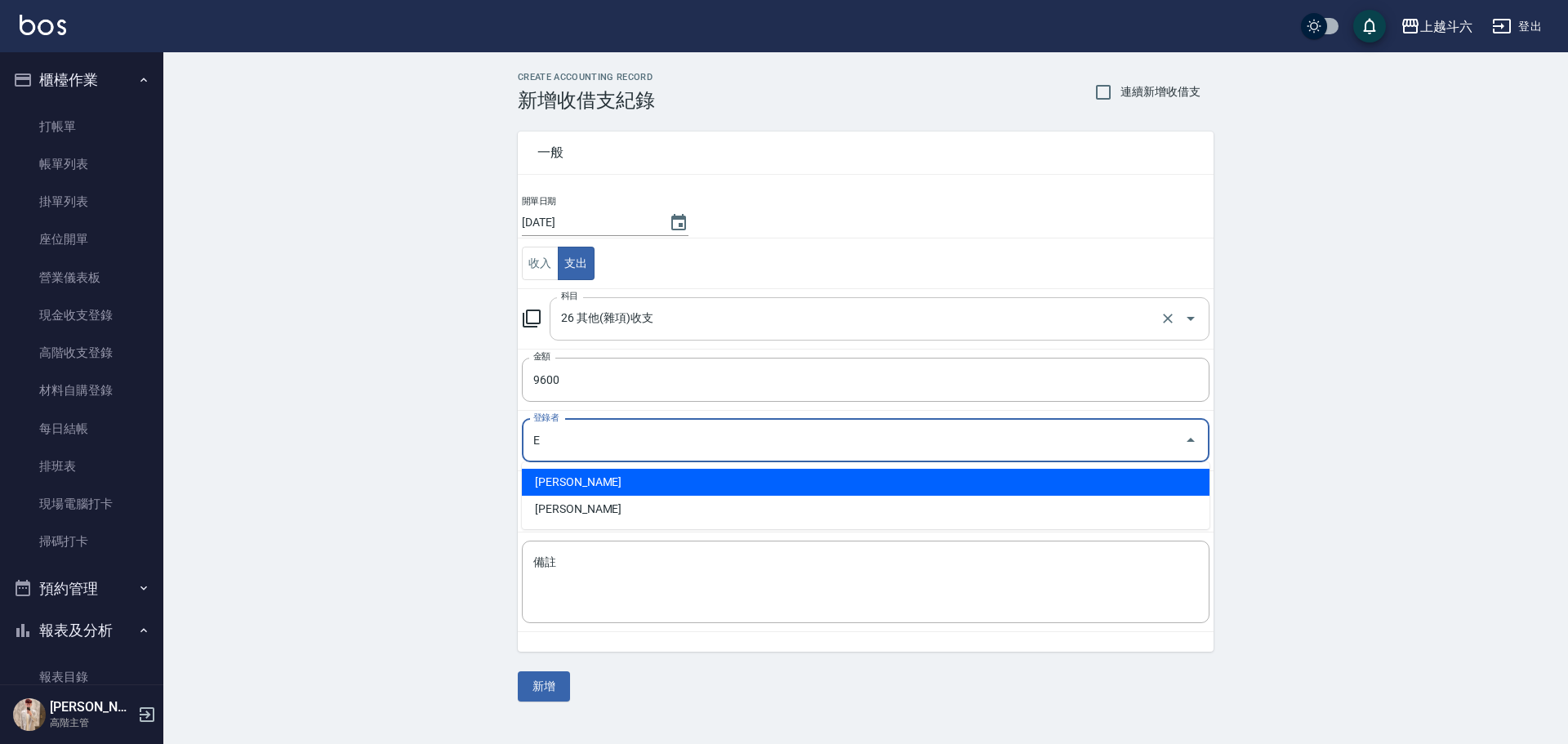
type input "[PERSON_NAME]"
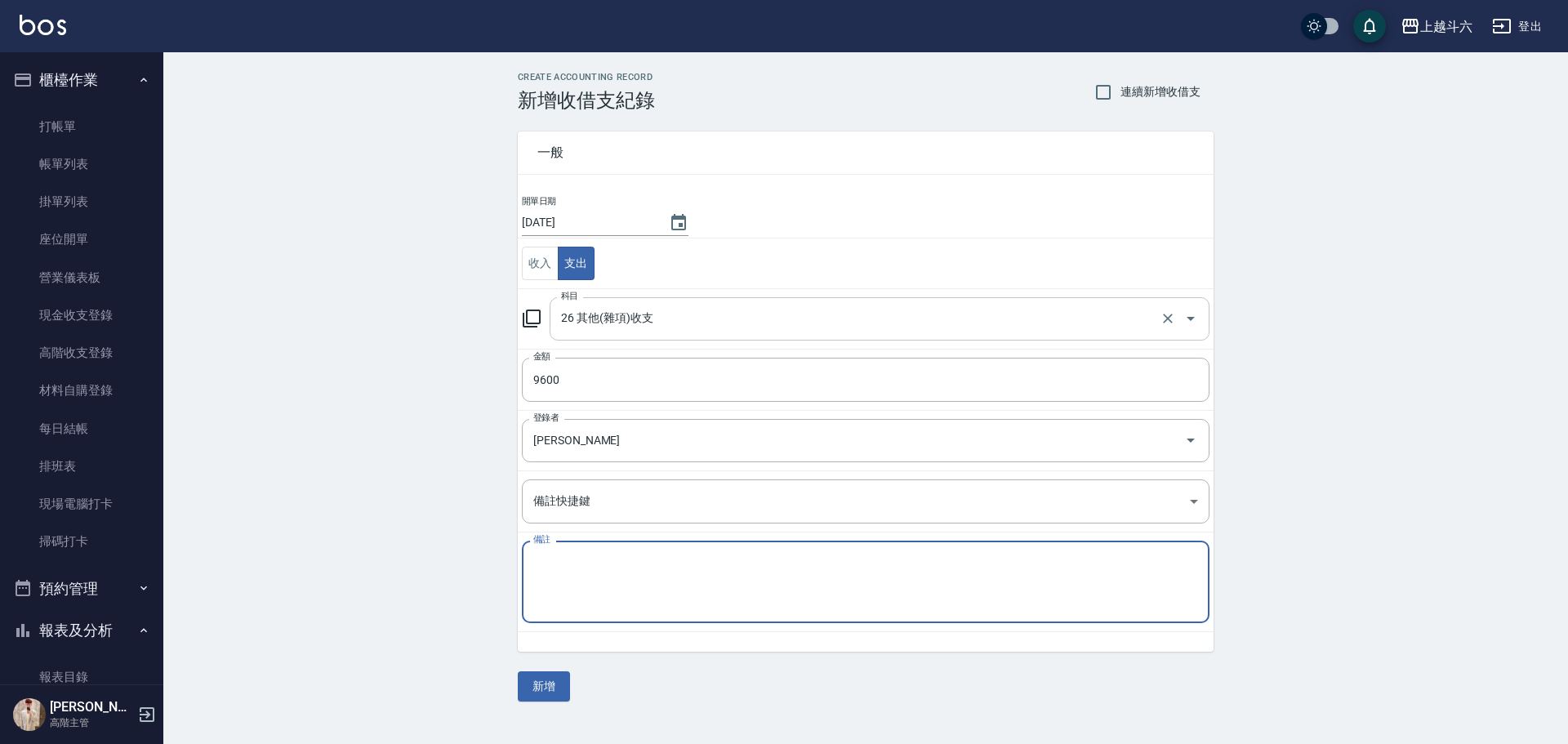
type textarea "e"
type textarea "ㄏ"
type textarea "ㄒ"
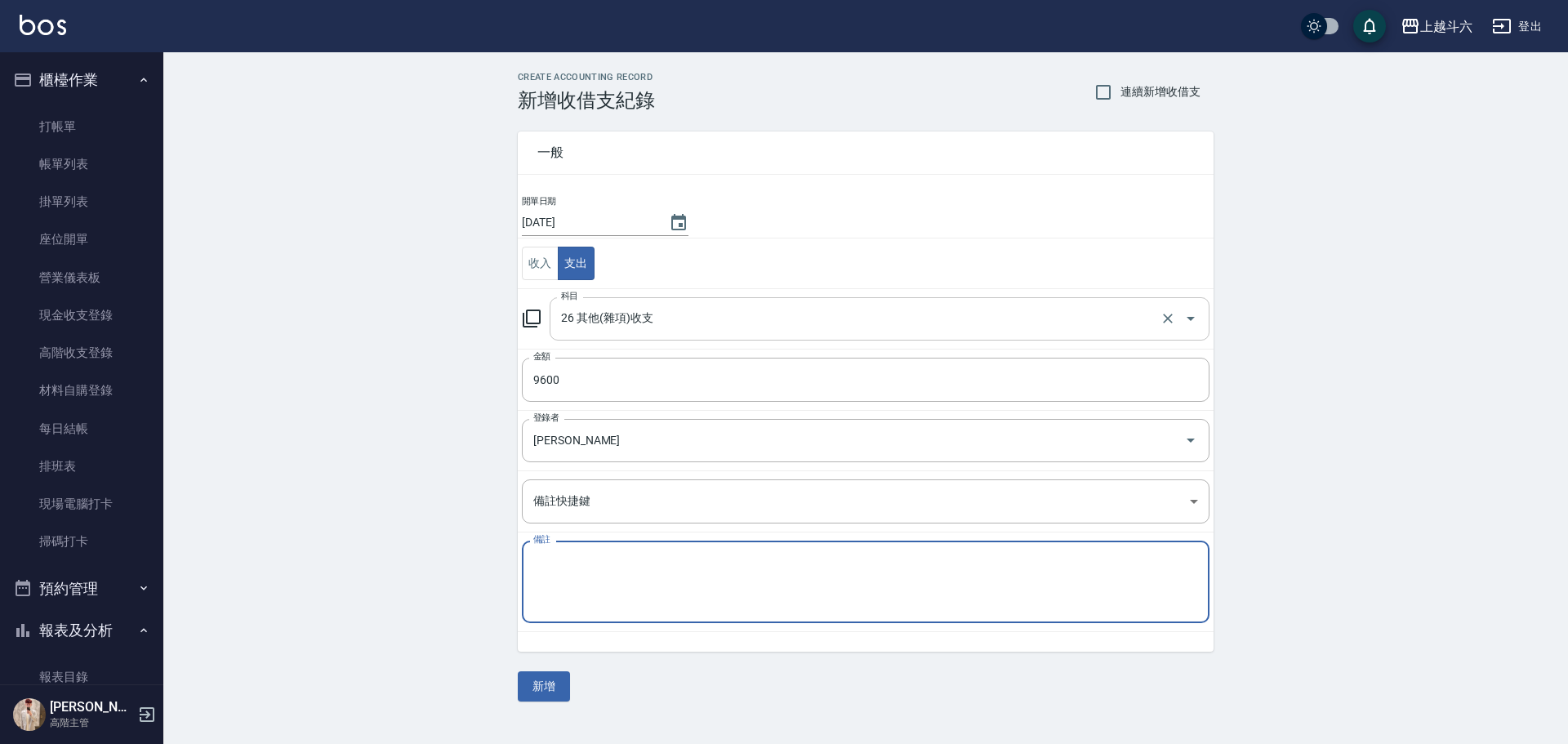
type textarea "ㄒ"
type textarea "冷氣保養 熱水壺移動"
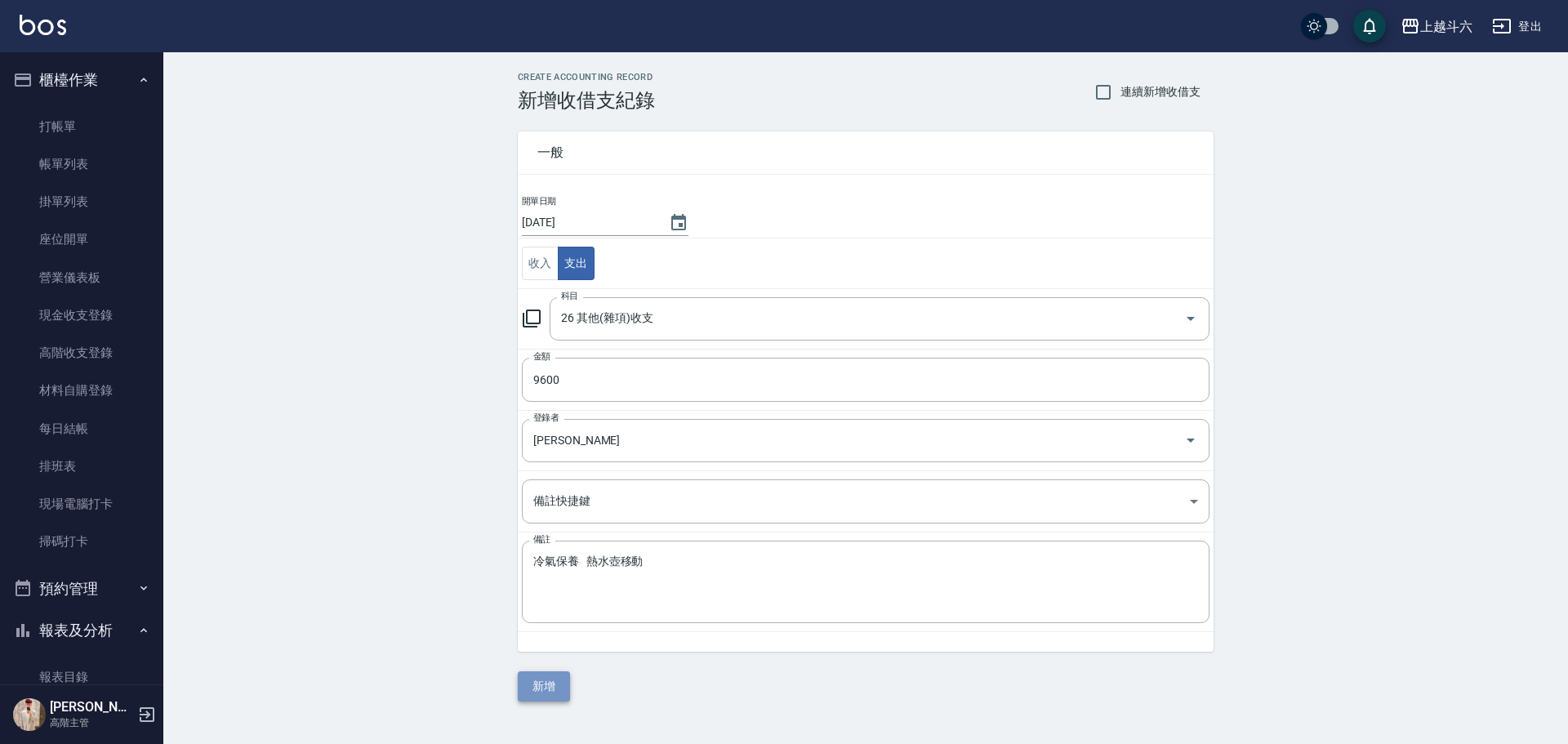
click at [545, 692] on button "新增" at bounding box center [543, 686] width 52 height 30
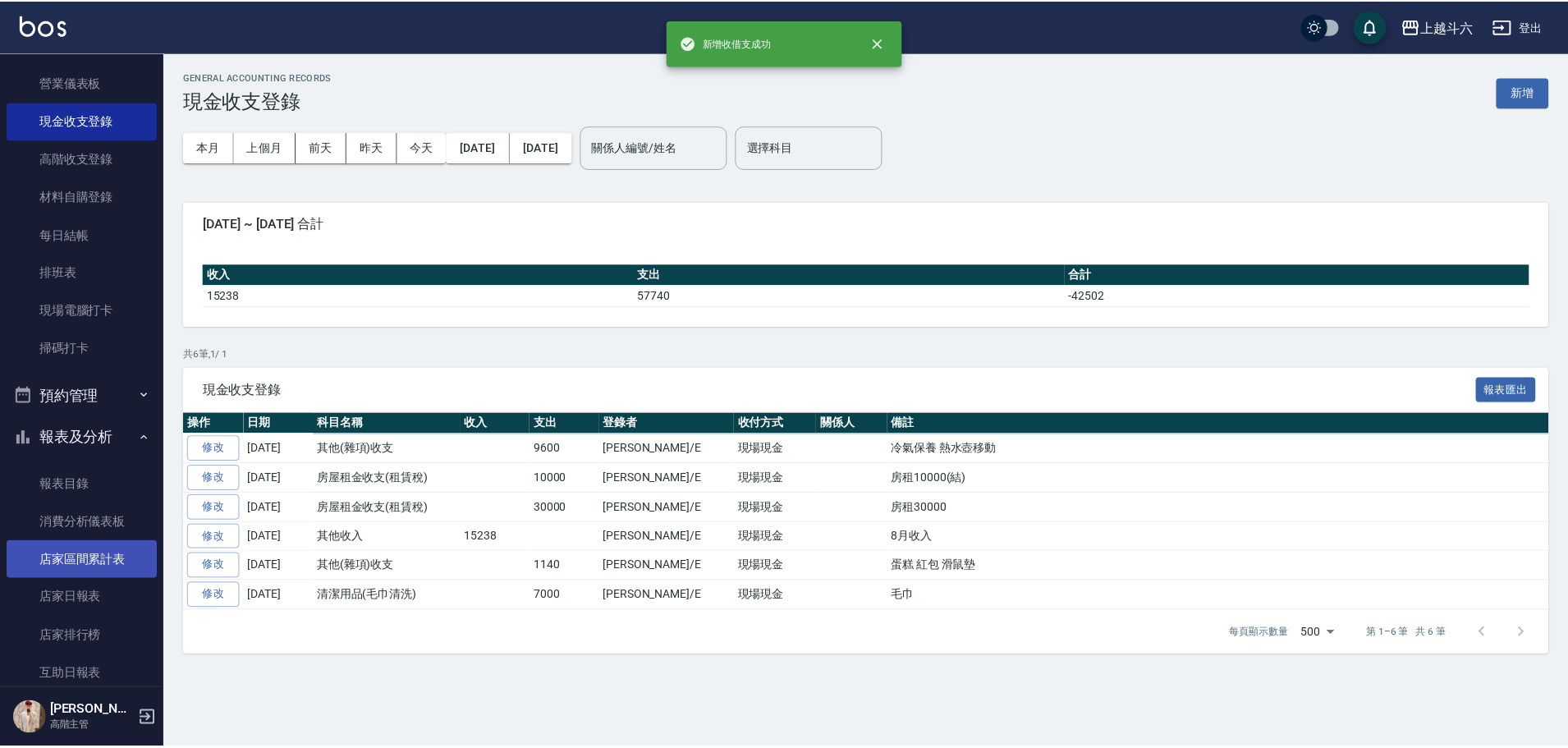
scroll to position [246, 0]
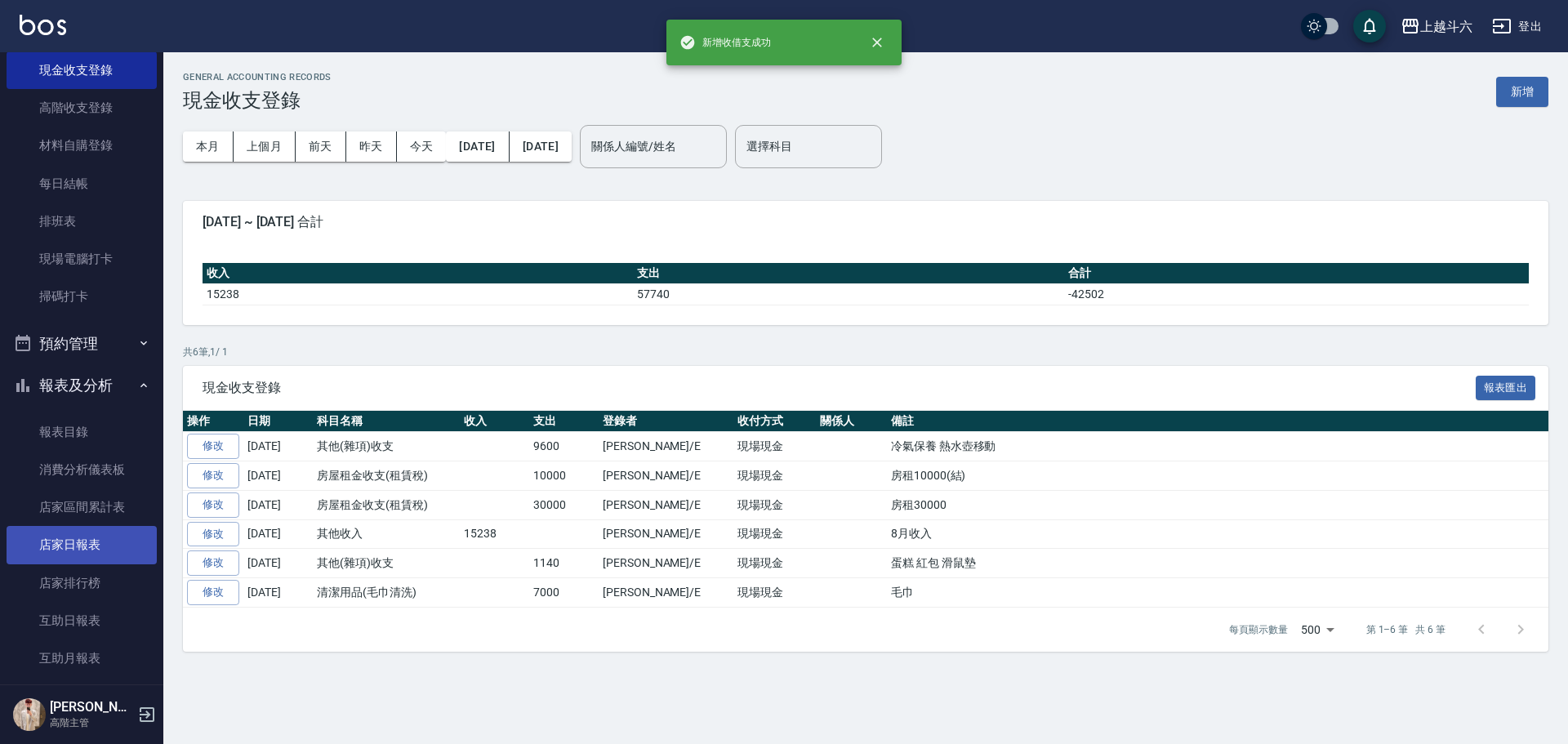
click at [121, 531] on link "店家日報表" at bounding box center [82, 545] width 151 height 38
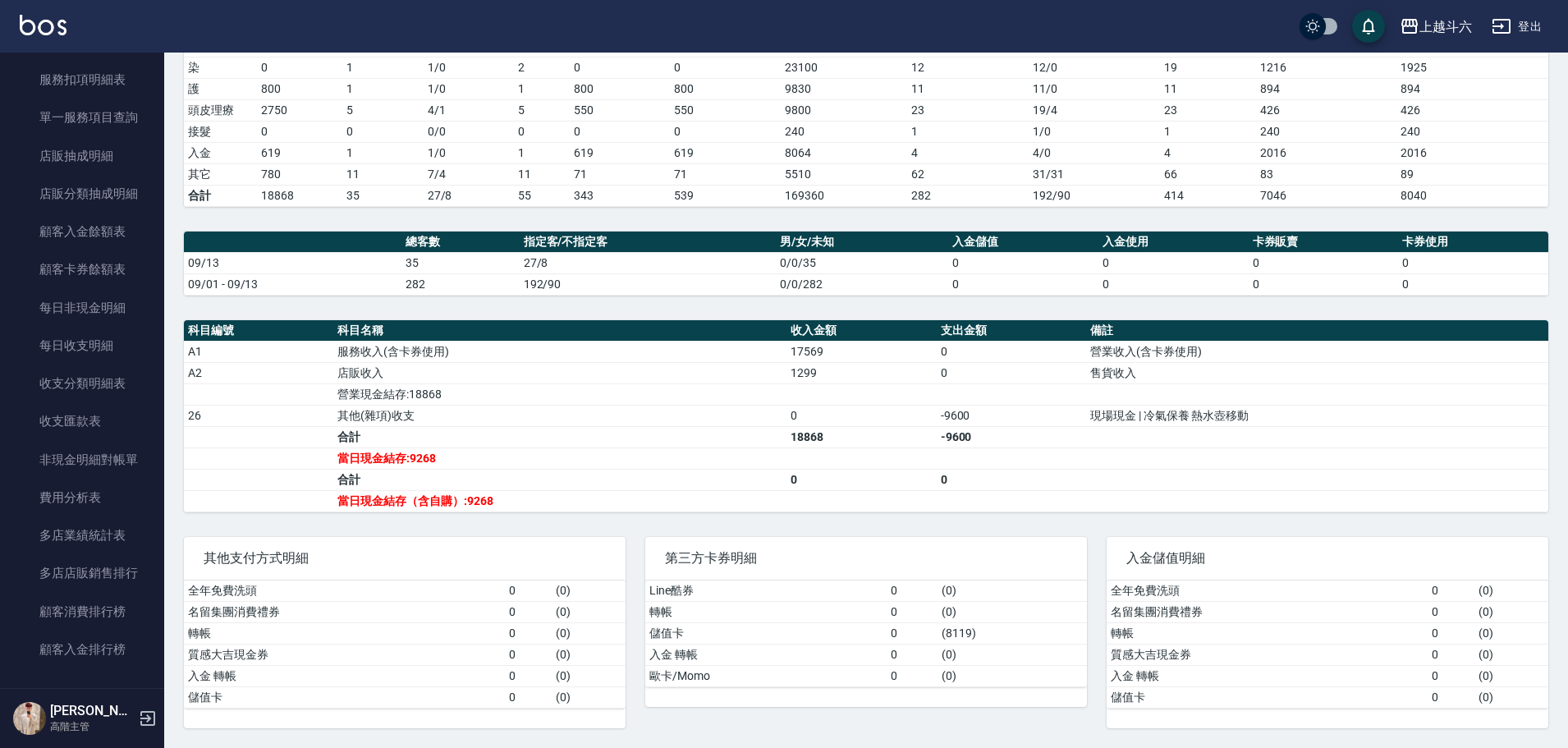
scroll to position [1807, 0]
